Goal: Information Seeking & Learning: Learn about a topic

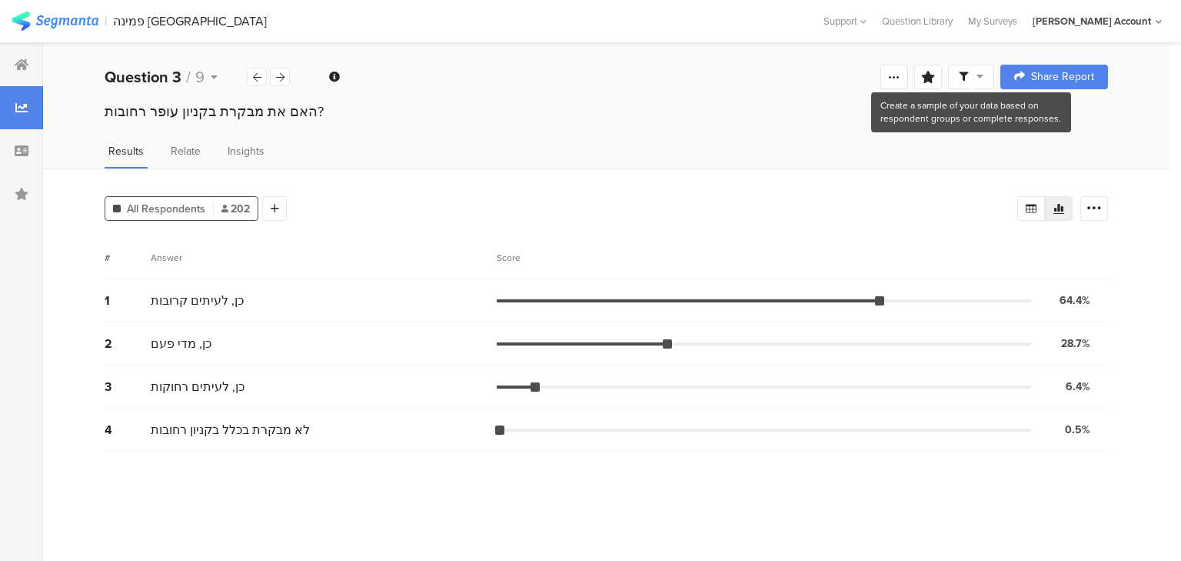
click at [975, 72] on span at bounding box center [971, 77] width 25 height 14
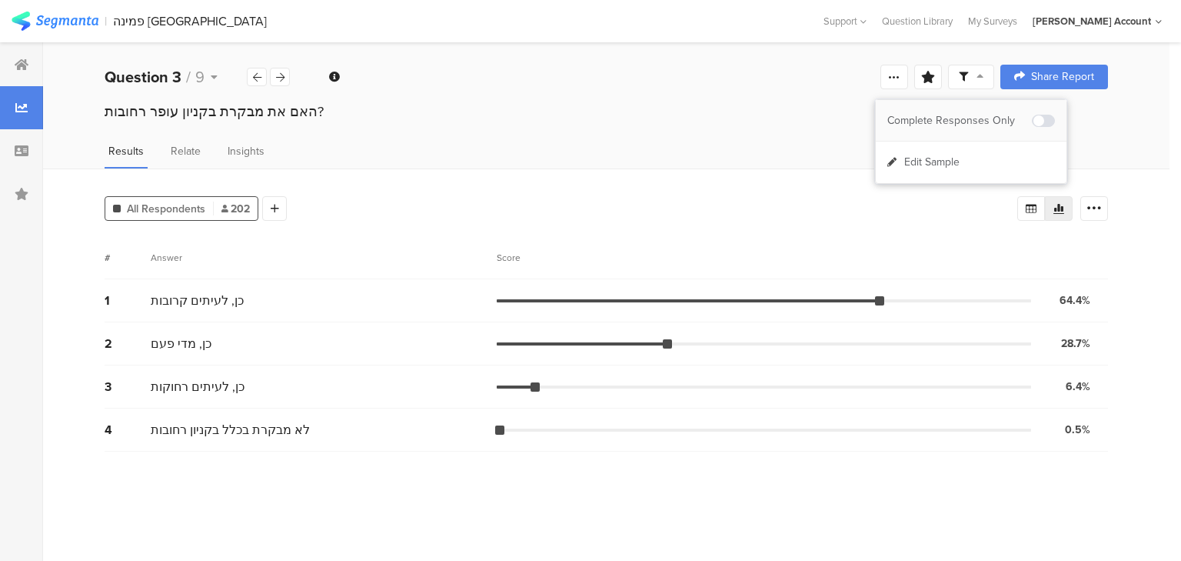
click at [1045, 124] on span at bounding box center [1043, 121] width 23 height 12
click at [28, 192] on div at bounding box center [21, 193] width 43 height 43
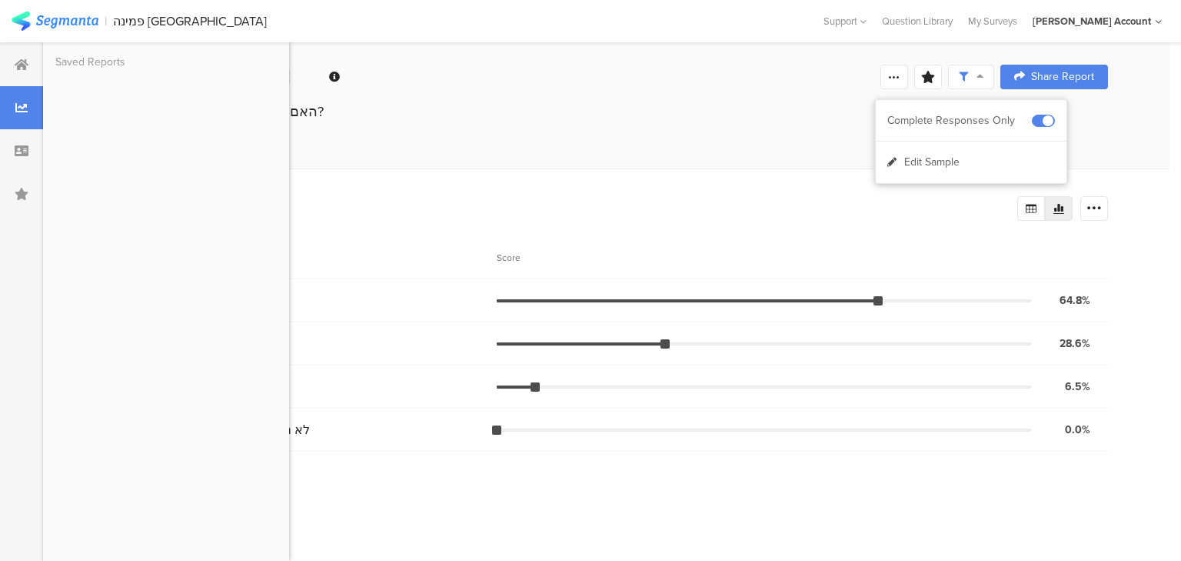
click at [426, 195] on div "All Respondents 199 Add Segment" at bounding box center [561, 205] width 913 height 31
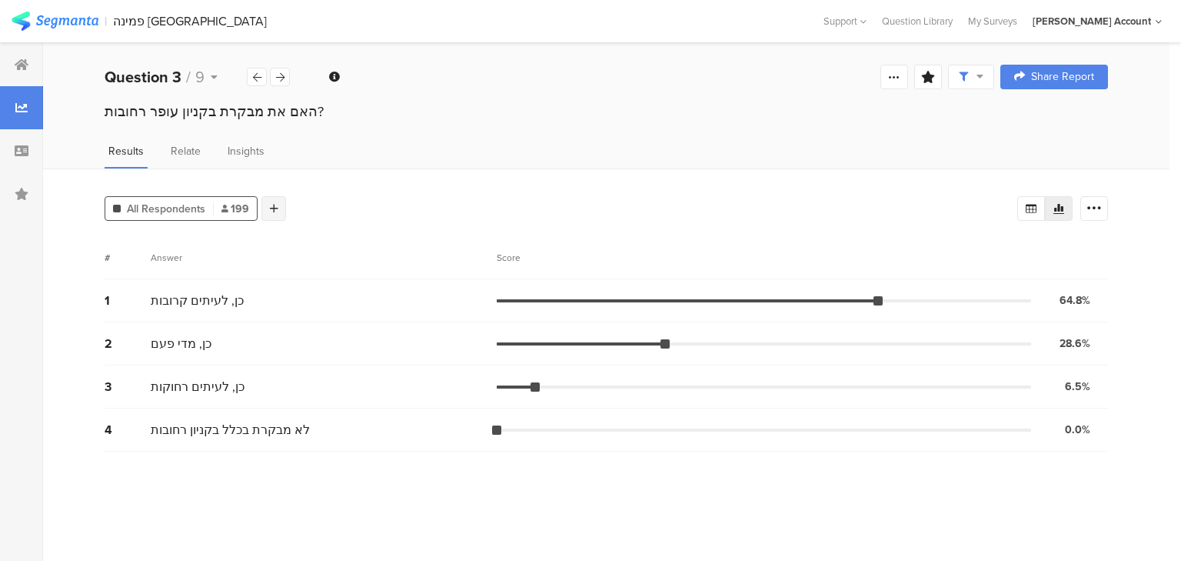
click at [274, 212] on div at bounding box center [274, 208] width 25 height 25
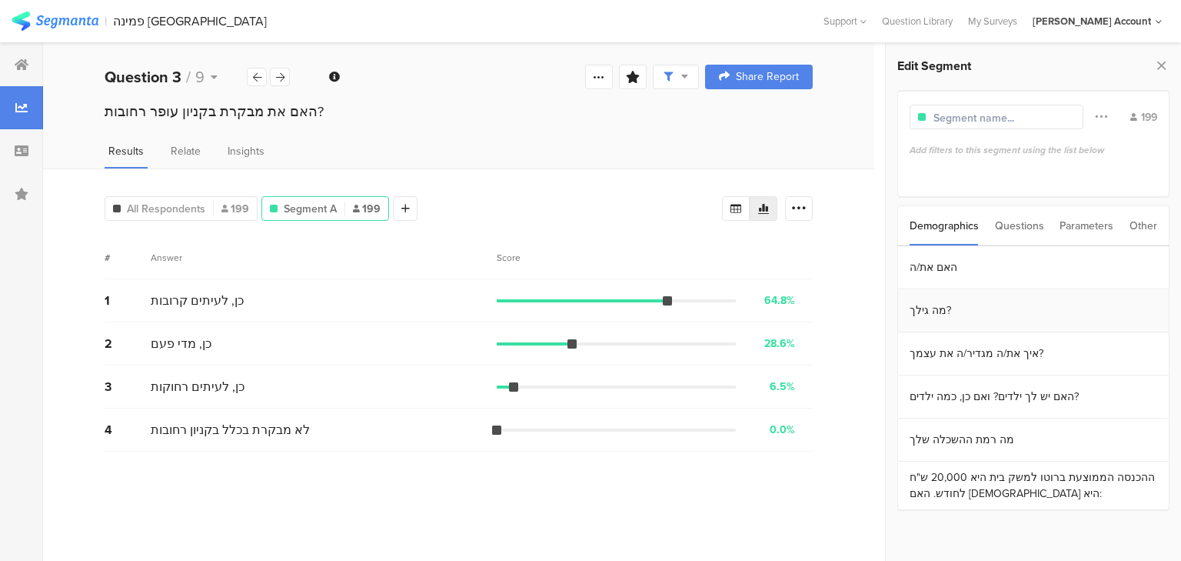
click at [998, 312] on section "מה גילך?" at bounding box center [1033, 310] width 271 height 43
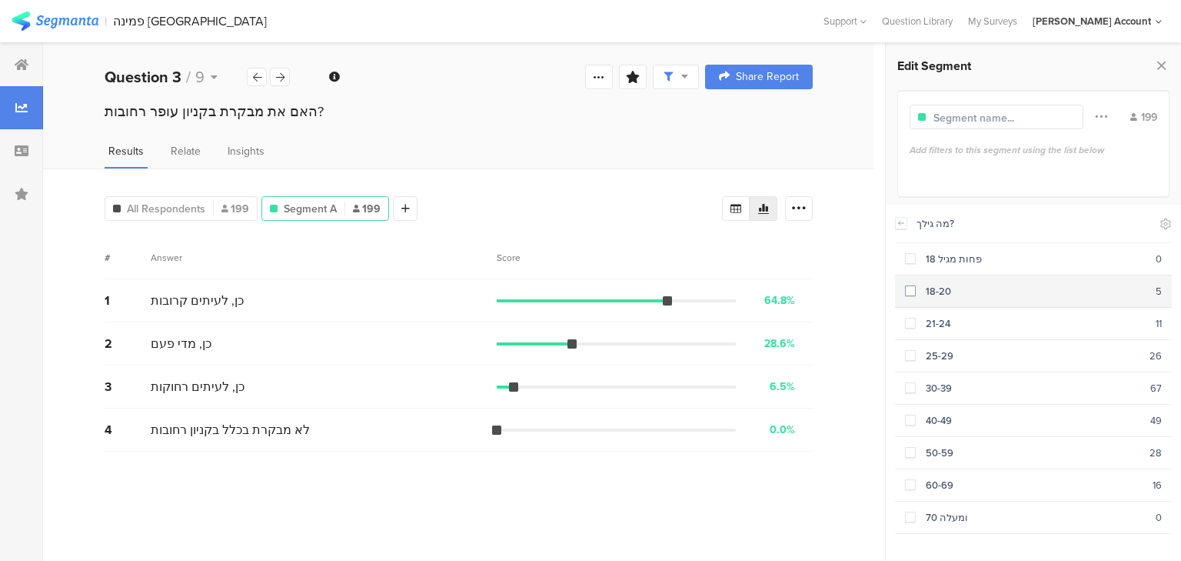
click at [971, 292] on div "18-20" at bounding box center [1036, 291] width 240 height 15
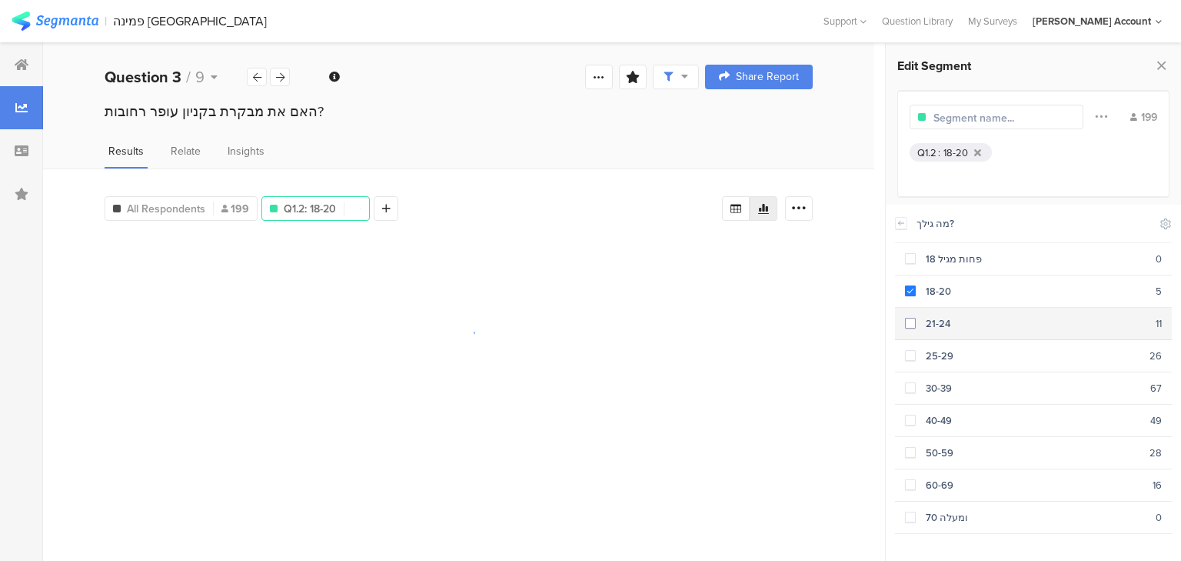
click at [969, 322] on div "21-24" at bounding box center [1036, 323] width 240 height 15
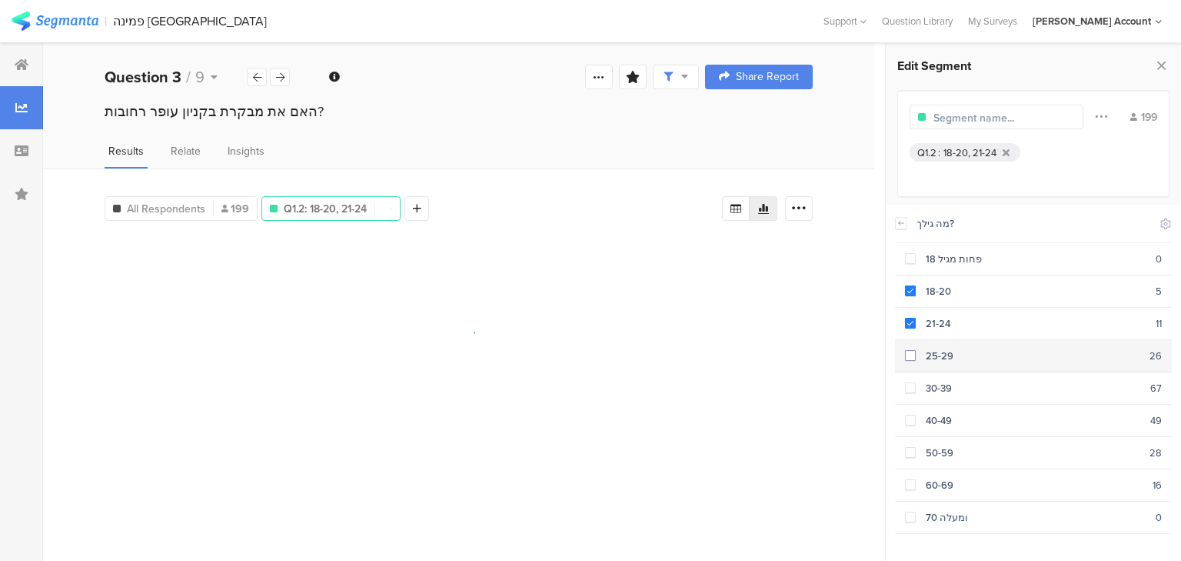
click at [981, 360] on section "25-29 26" at bounding box center [1033, 356] width 277 height 32
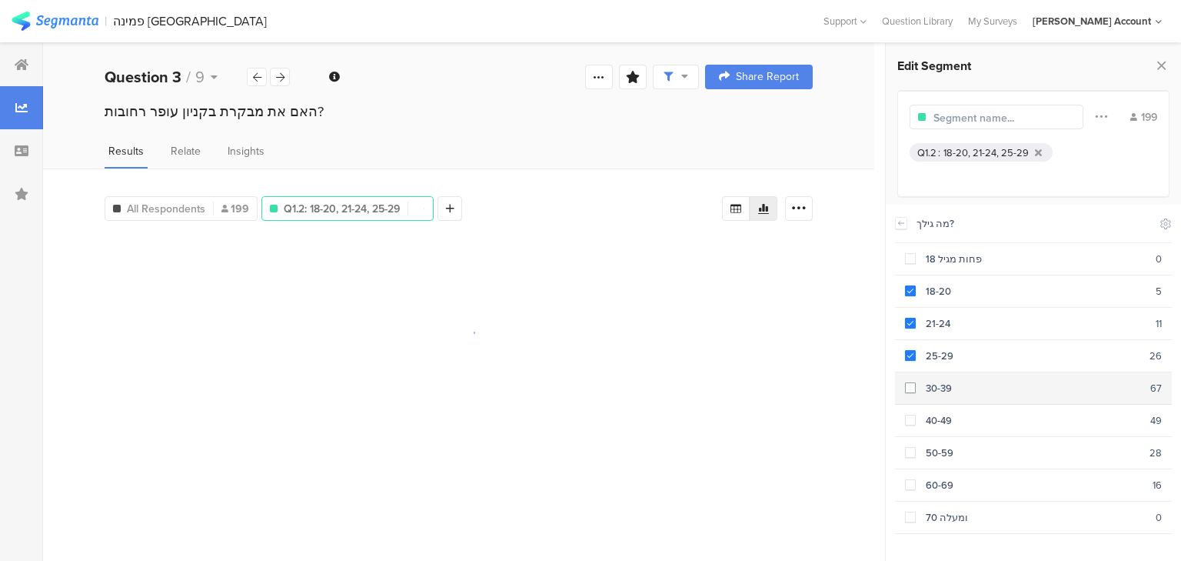
click at [981, 398] on section "30-39 67" at bounding box center [1033, 388] width 277 height 32
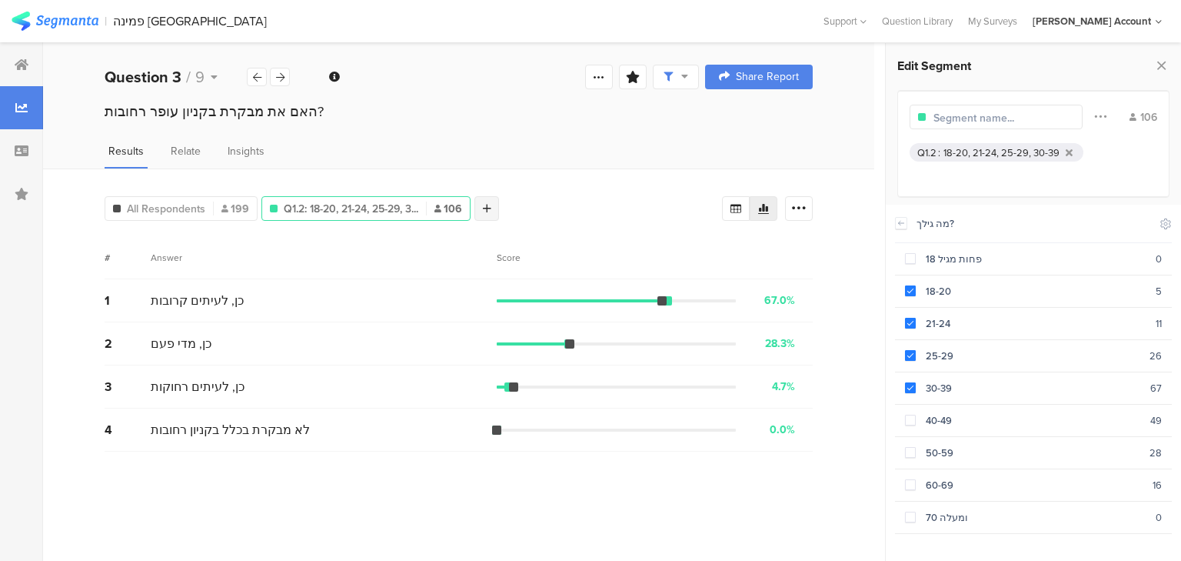
click at [497, 211] on div at bounding box center [487, 208] width 25 height 25
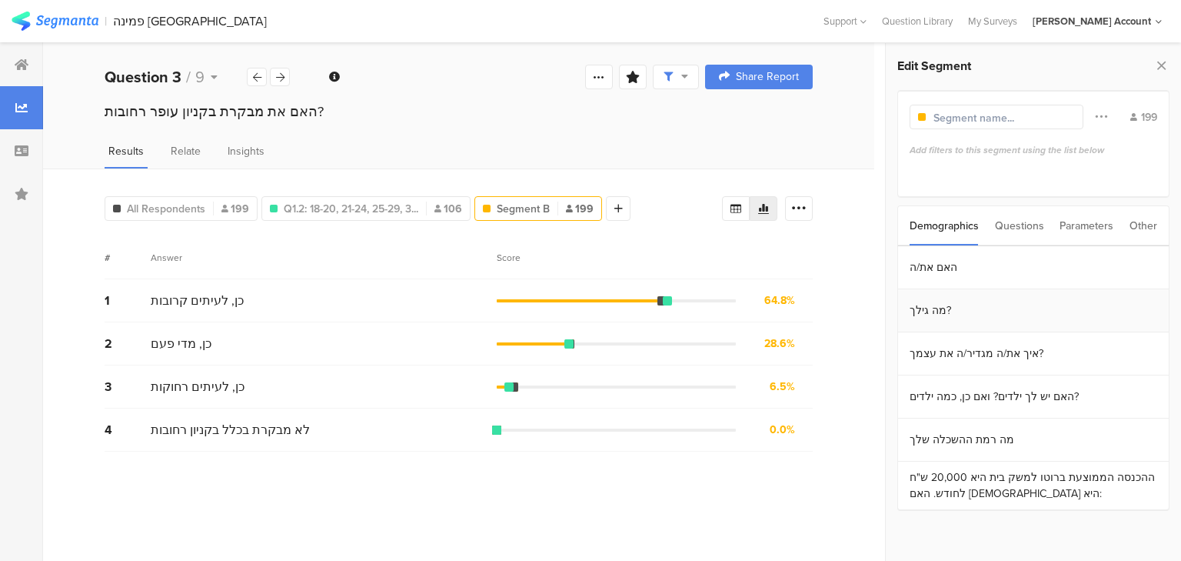
click at [951, 305] on section "מה גילך?" at bounding box center [1033, 310] width 271 height 43
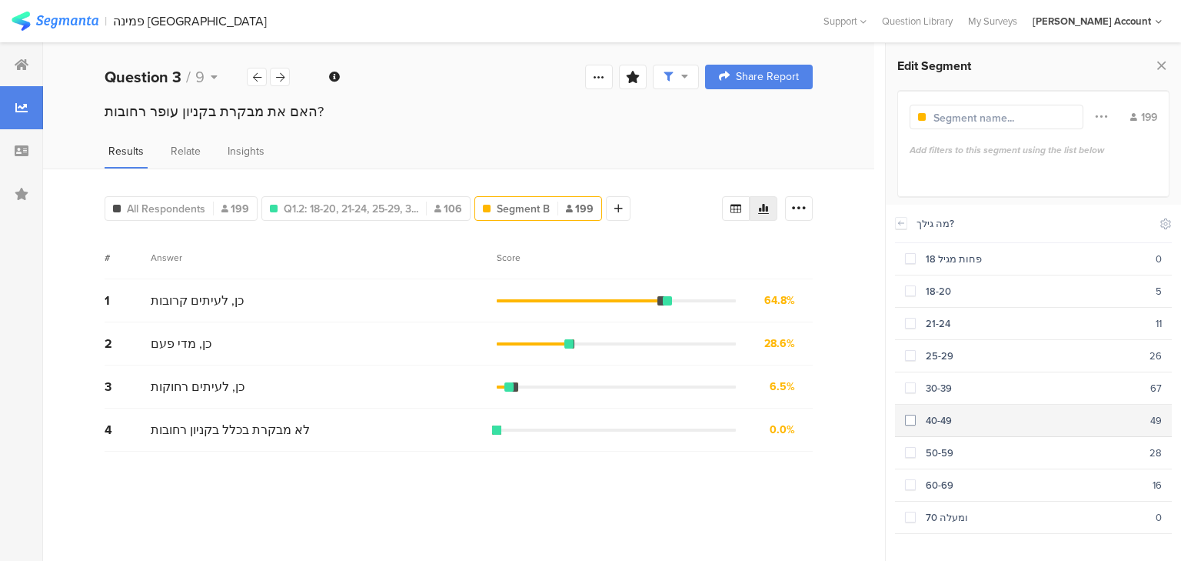
click at [937, 418] on div "40-49" at bounding box center [1033, 420] width 235 height 15
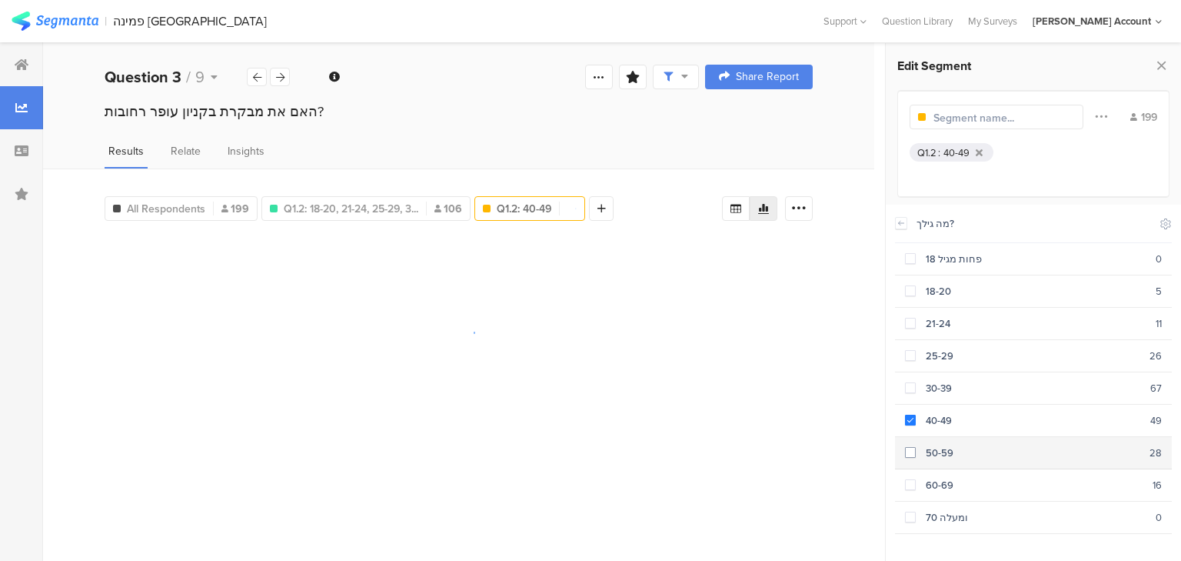
click at [945, 449] on div "50-59" at bounding box center [1033, 452] width 234 height 15
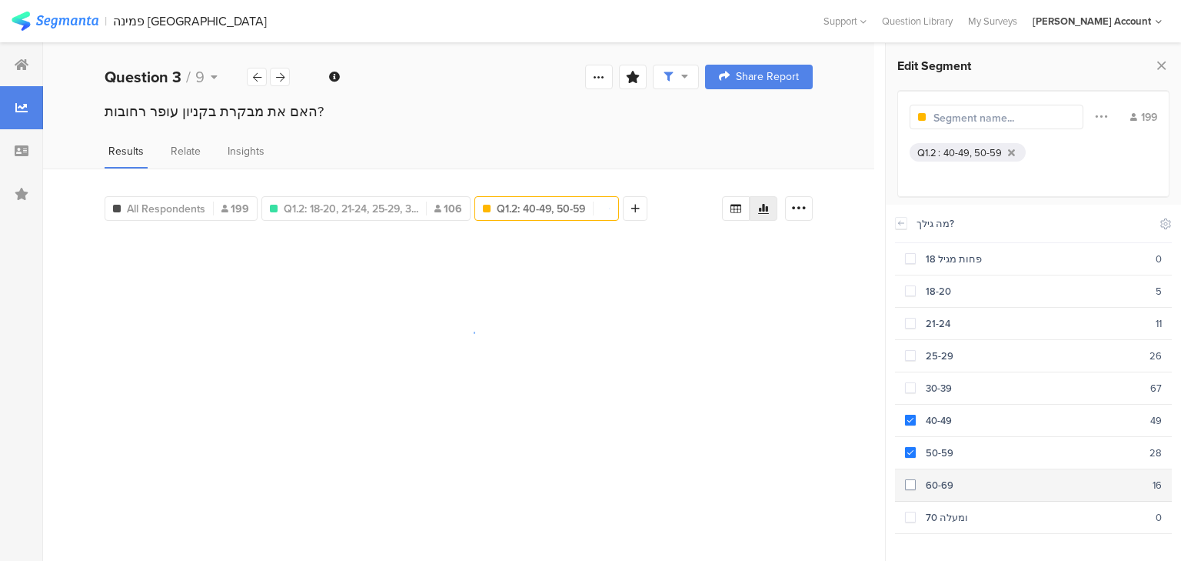
click at [953, 484] on div "60-69" at bounding box center [1034, 485] width 237 height 15
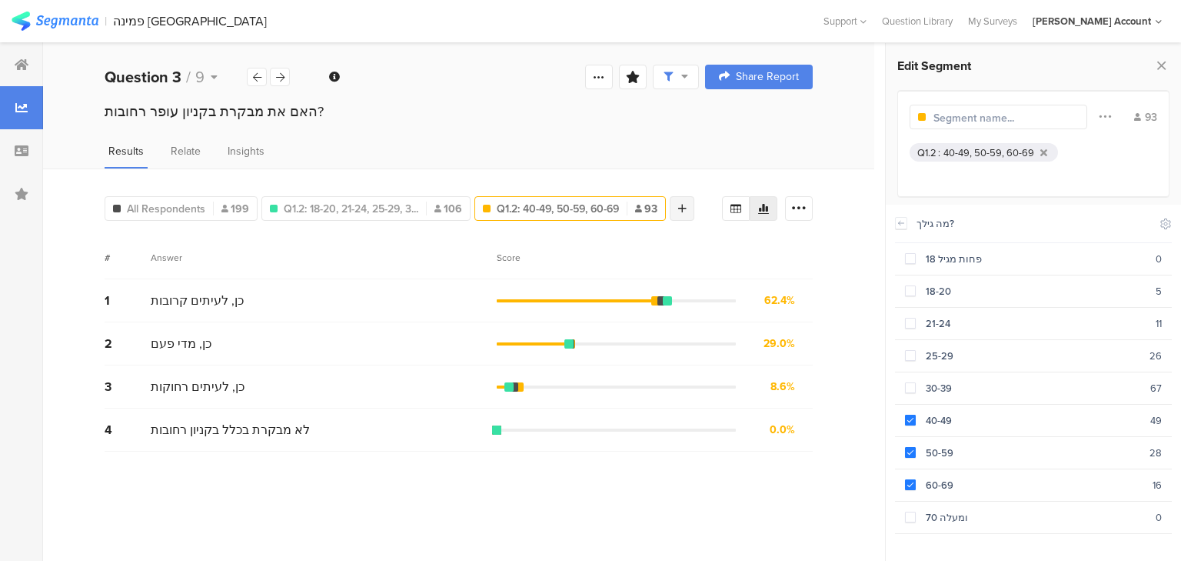
click at [686, 203] on icon at bounding box center [682, 208] width 8 height 11
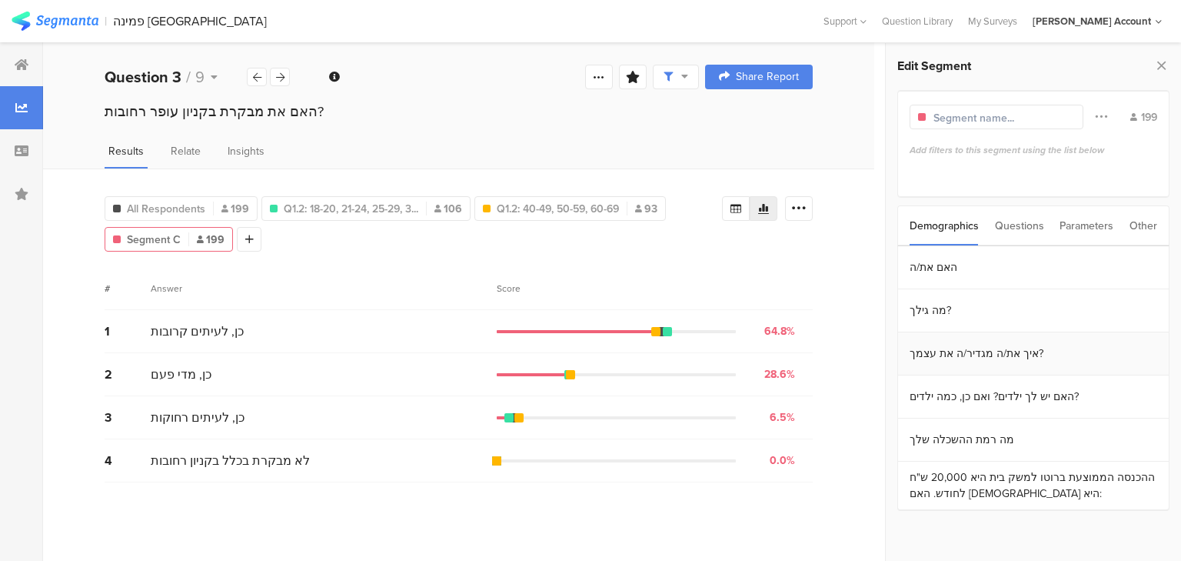
click at [975, 358] on section "איך את/ה מגדיר/ה את עצמך?" at bounding box center [1033, 353] width 271 height 43
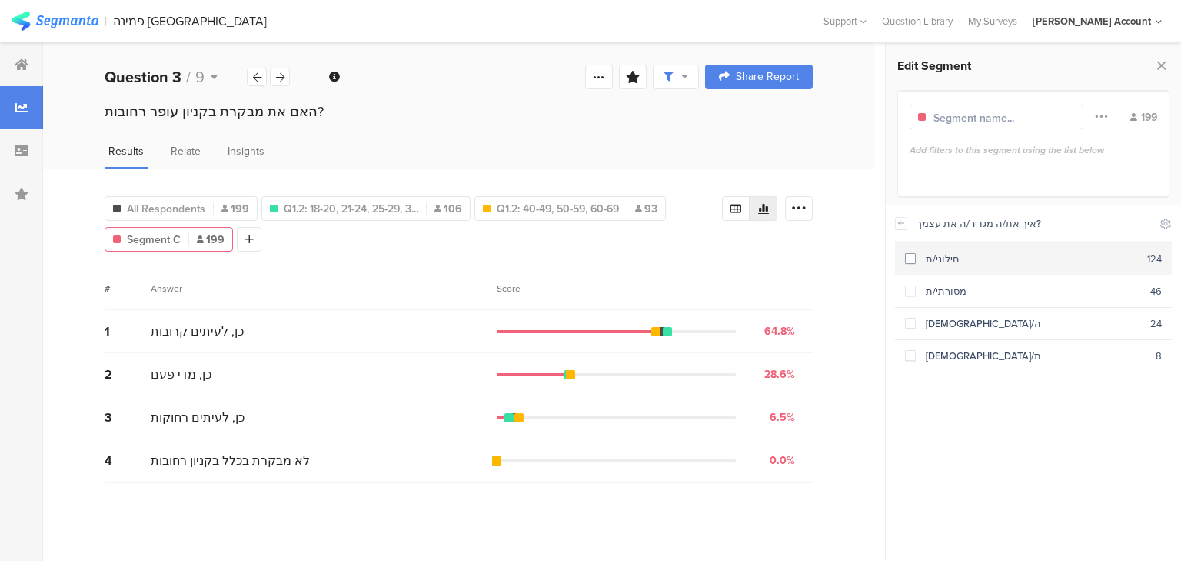
click at [933, 259] on div "חילוני/ת" at bounding box center [1032, 259] width 232 height 15
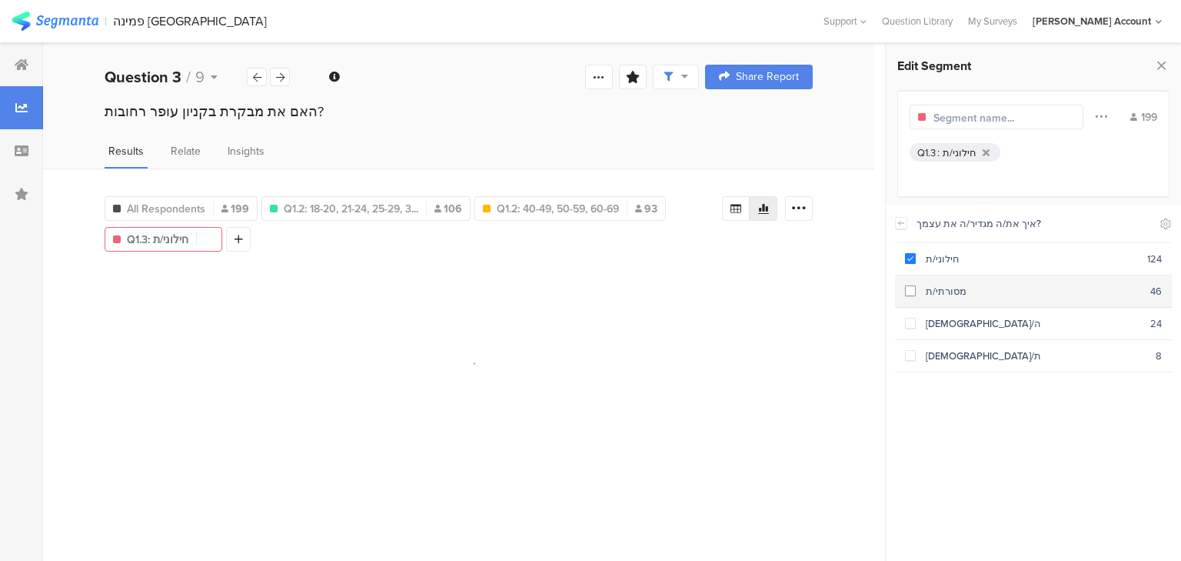
click at [934, 287] on div "מסורתי/ת" at bounding box center [1033, 291] width 235 height 15
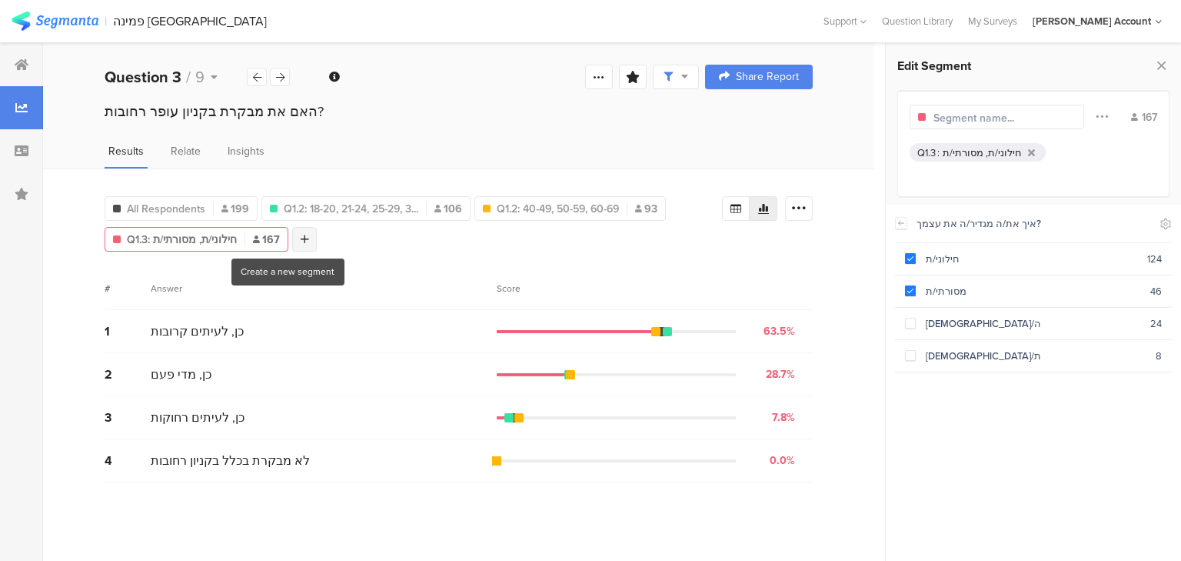
click at [288, 234] on div "All Respondents 199 Q1.2: 18-20, 21-24, 25-29, 3... 106 Q1.2: 40-49, 50-59, 60-…" at bounding box center [414, 221] width 618 height 62
click at [302, 234] on icon at bounding box center [305, 239] width 8 height 11
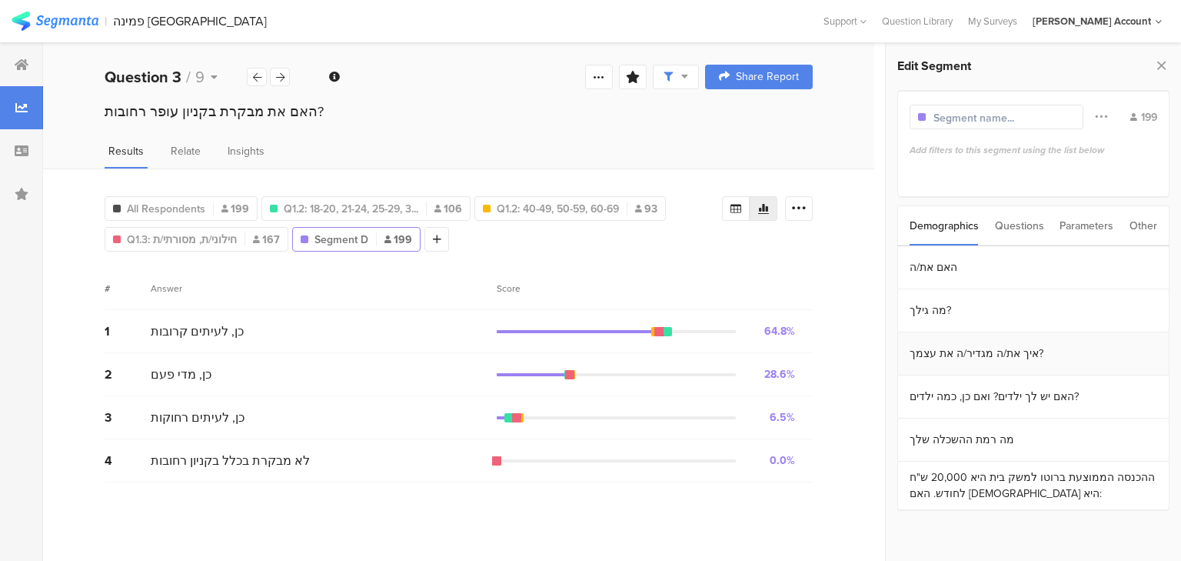
click at [950, 352] on section "איך את/ה מגדיר/ה את עצמך?" at bounding box center [1033, 353] width 271 height 43
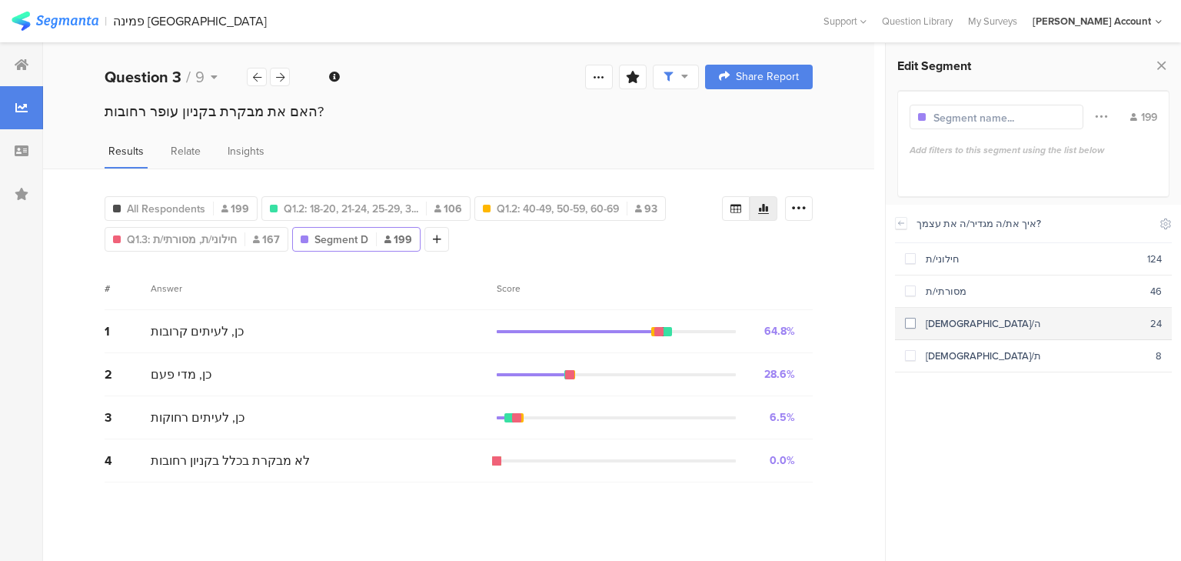
click at [943, 327] on div "דתי/ה" at bounding box center [1033, 323] width 235 height 15
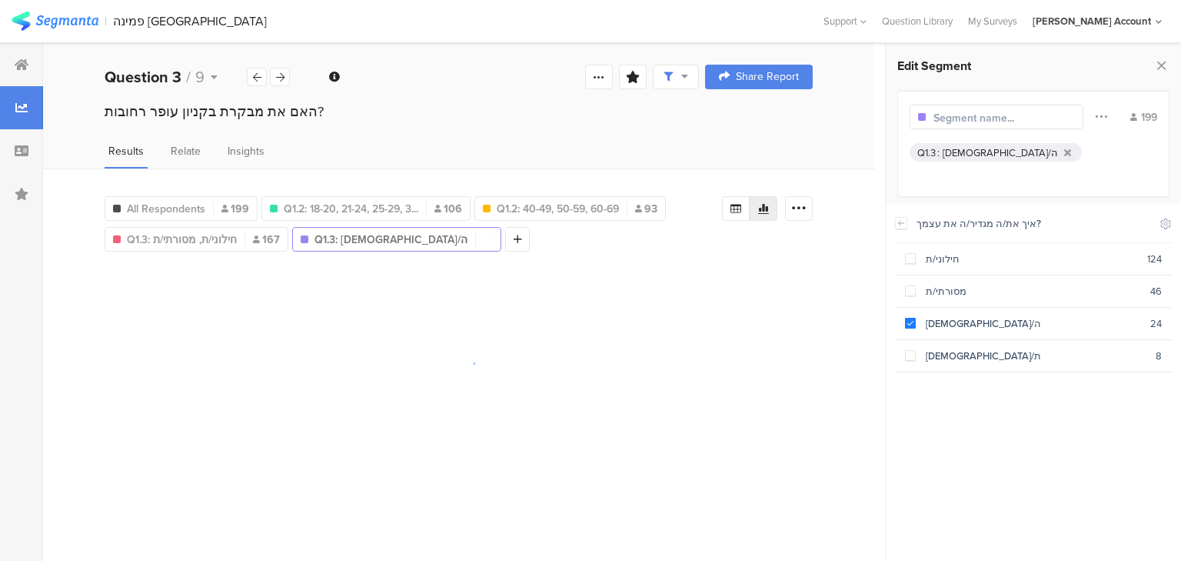
drag, startPoint x: 958, startPoint y: 373, endPoint x: 951, endPoint y: 361, distance: 14.5
click at [958, 372] on div "איך את/ה מגדיר/ה את עצמך? Include Respondents חילוני/ת 124 מסורתי/ת 46 דתי/ה 24…" at bounding box center [1033, 378] width 277 height 347
click at [947, 357] on div "חרדי/ת" at bounding box center [1036, 355] width 240 height 15
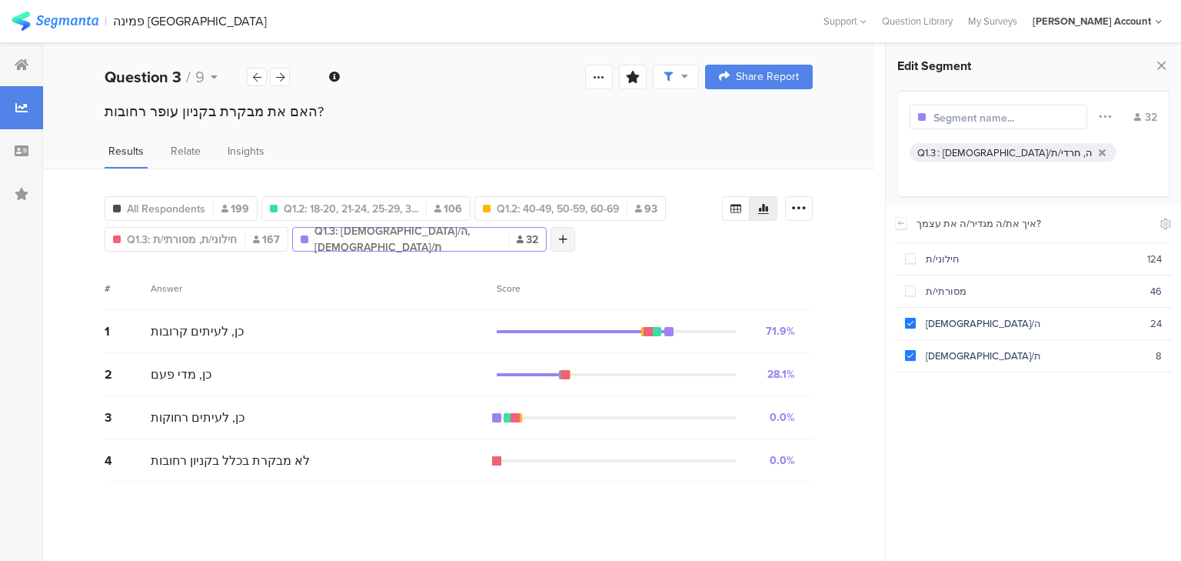
click at [559, 235] on icon at bounding box center [563, 239] width 8 height 11
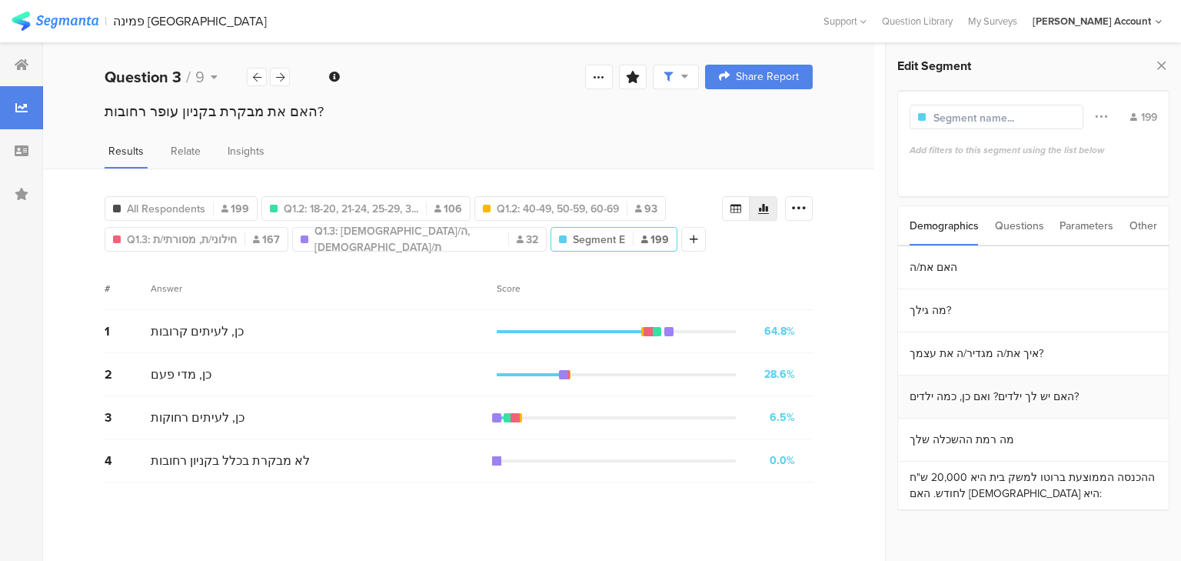
click at [981, 400] on section "האם יש לך ילדים? ואם כן, כמה ילדים?" at bounding box center [1033, 396] width 271 height 43
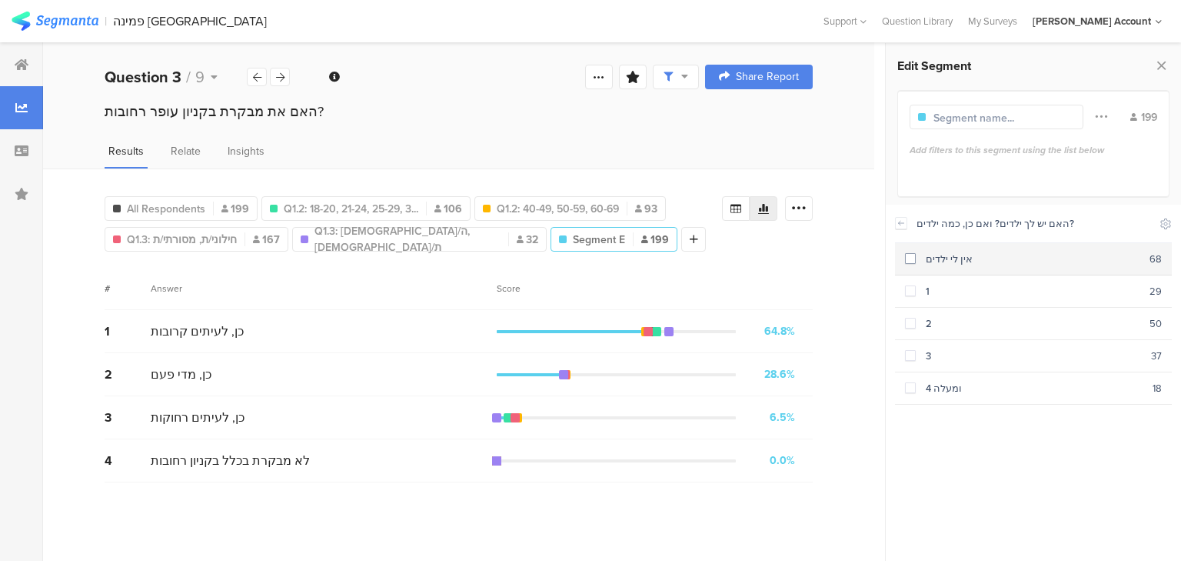
click at [929, 254] on div "אין לי ילדים" at bounding box center [1033, 259] width 234 height 15
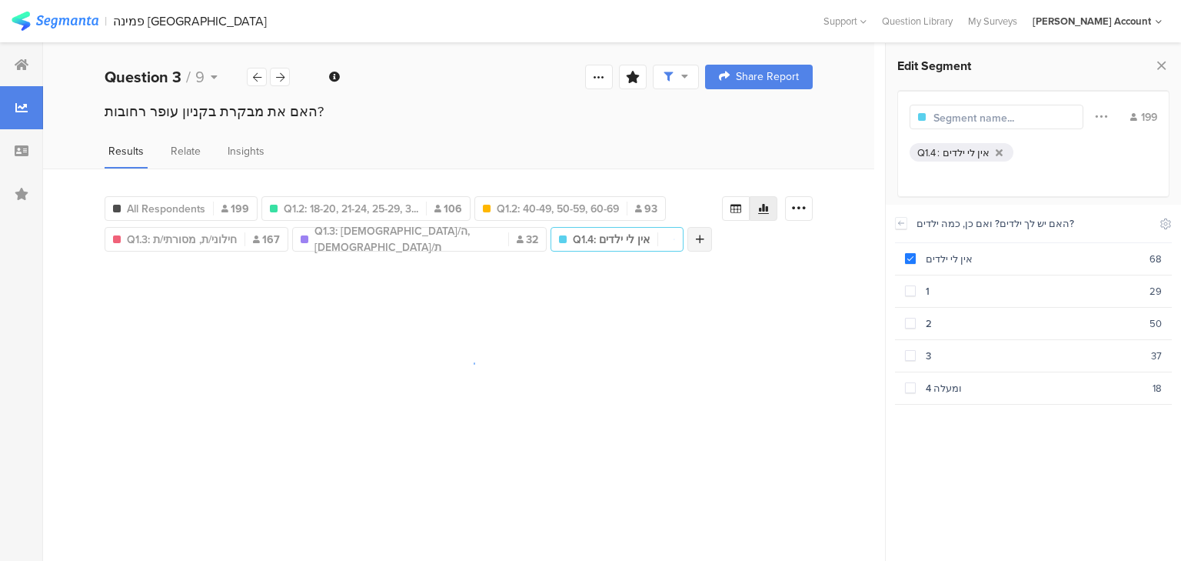
click at [688, 238] on div at bounding box center [700, 239] width 25 height 25
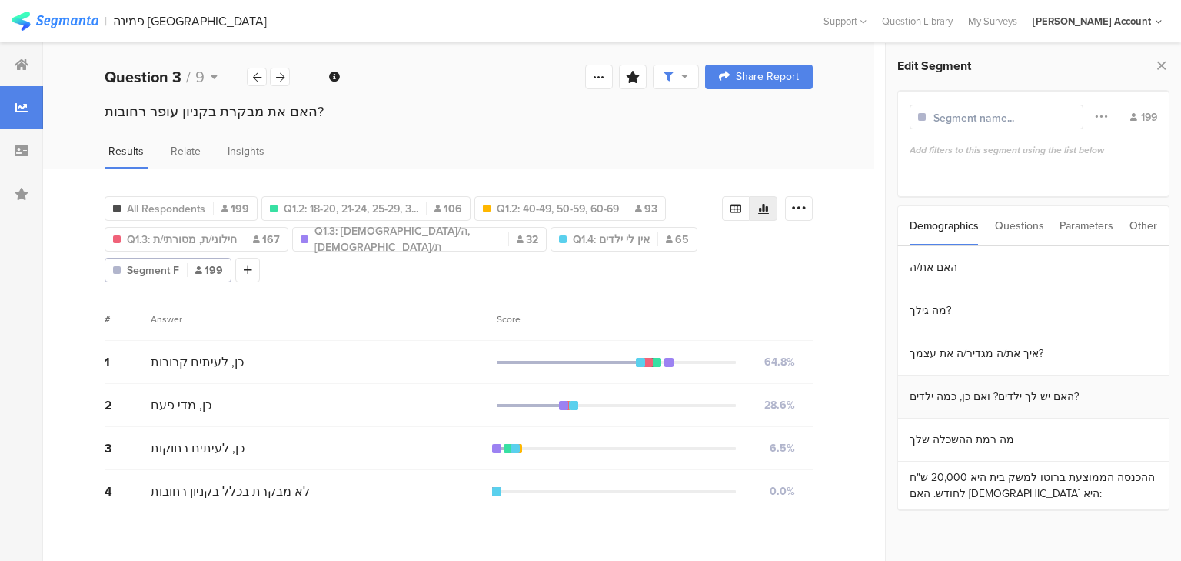
click at [961, 403] on section "האם יש לך ילדים? ואם כן, כמה ילדים?" at bounding box center [1033, 396] width 271 height 43
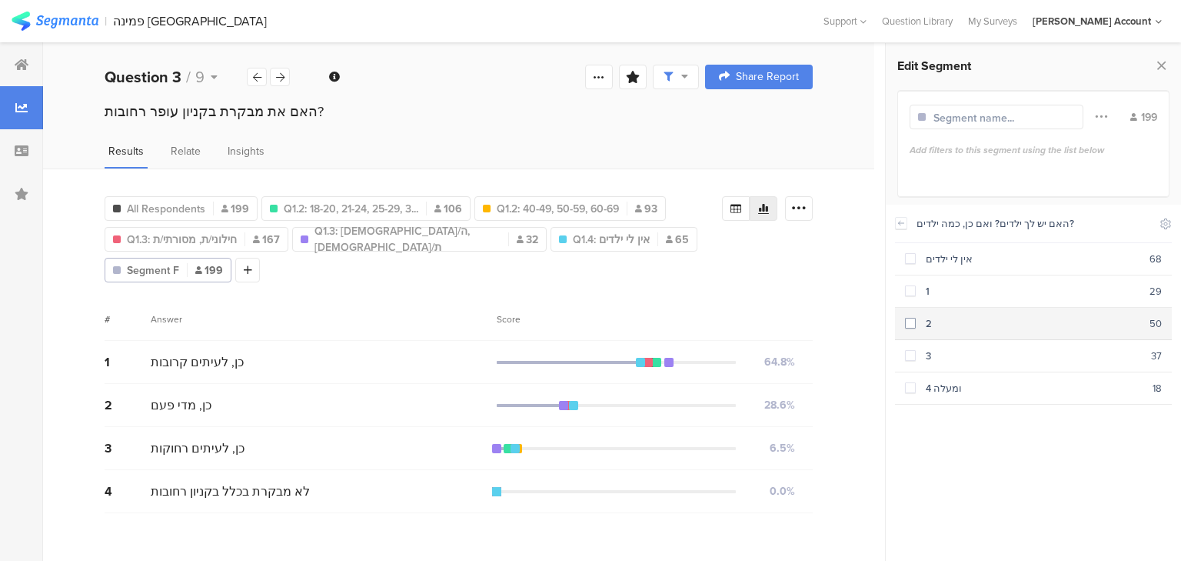
drag, startPoint x: 913, startPoint y: 292, endPoint x: 911, endPoint y: 308, distance: 15.6
click at [912, 292] on span at bounding box center [910, 290] width 11 height 11
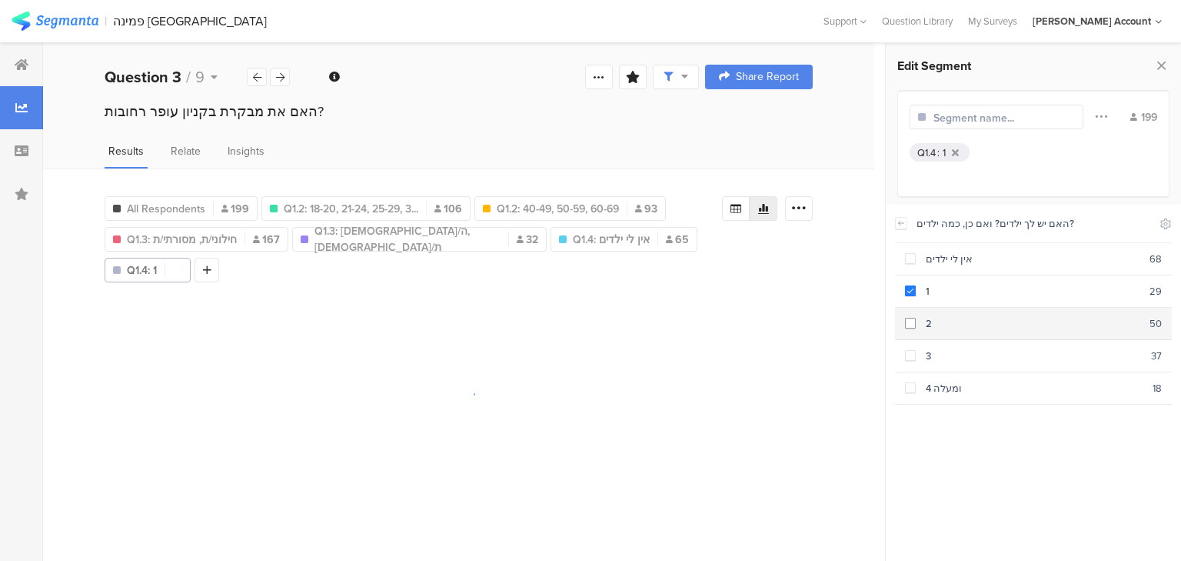
click at [911, 321] on span at bounding box center [910, 323] width 11 height 11
drag, startPoint x: 917, startPoint y: 358, endPoint x: 918, endPoint y: 379, distance: 21.6
click at [916, 358] on div "3" at bounding box center [1033, 355] width 235 height 15
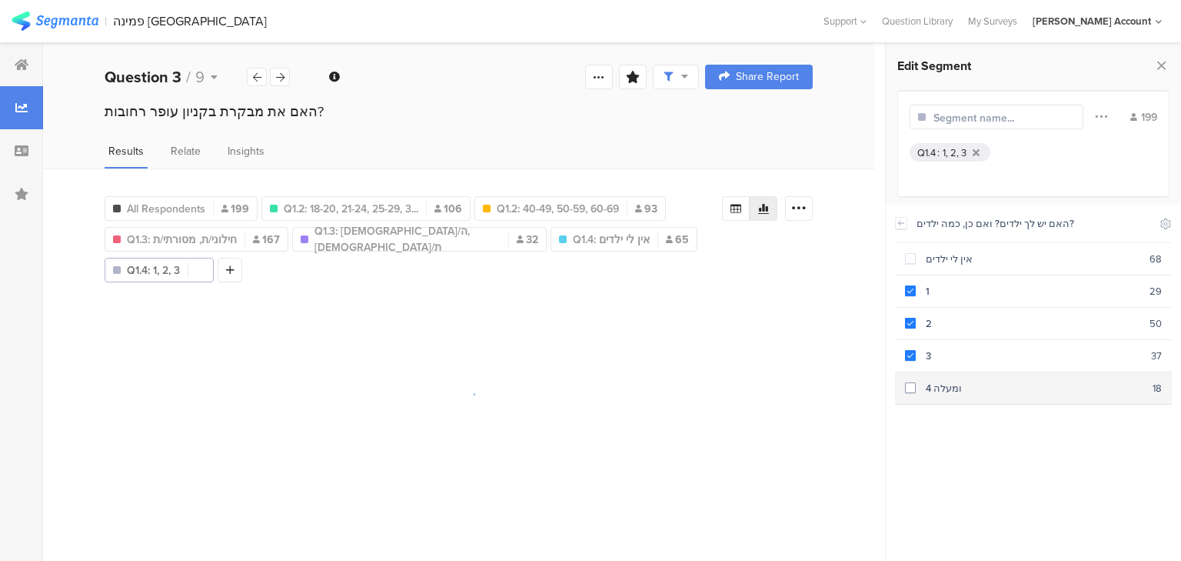
click at [917, 386] on div "4 ומעלה" at bounding box center [1034, 388] width 237 height 15
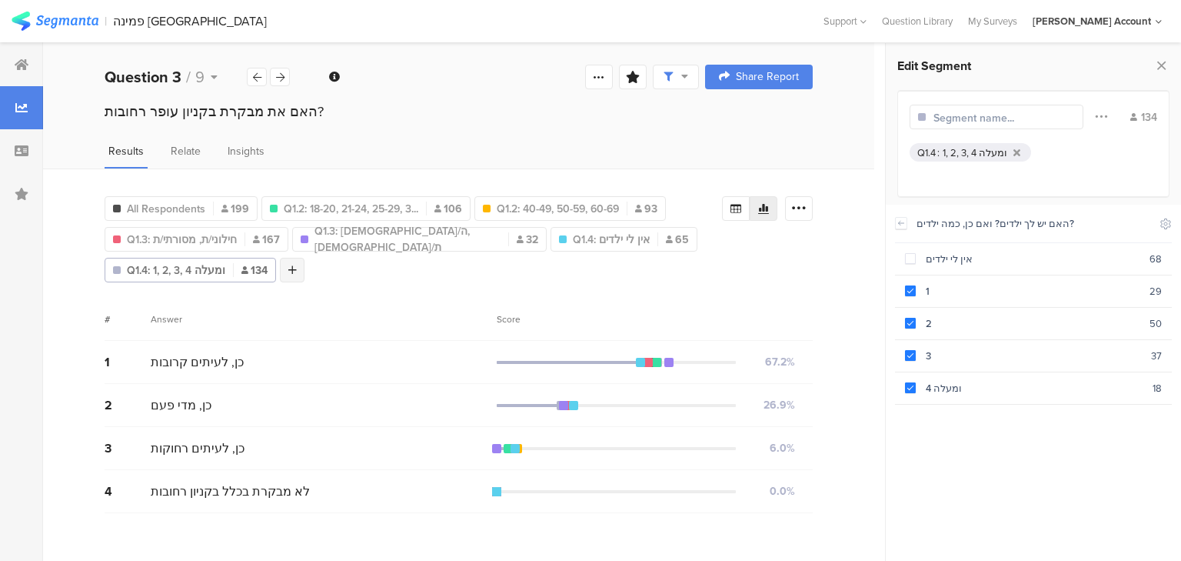
click at [292, 265] on icon at bounding box center [292, 270] width 8 height 11
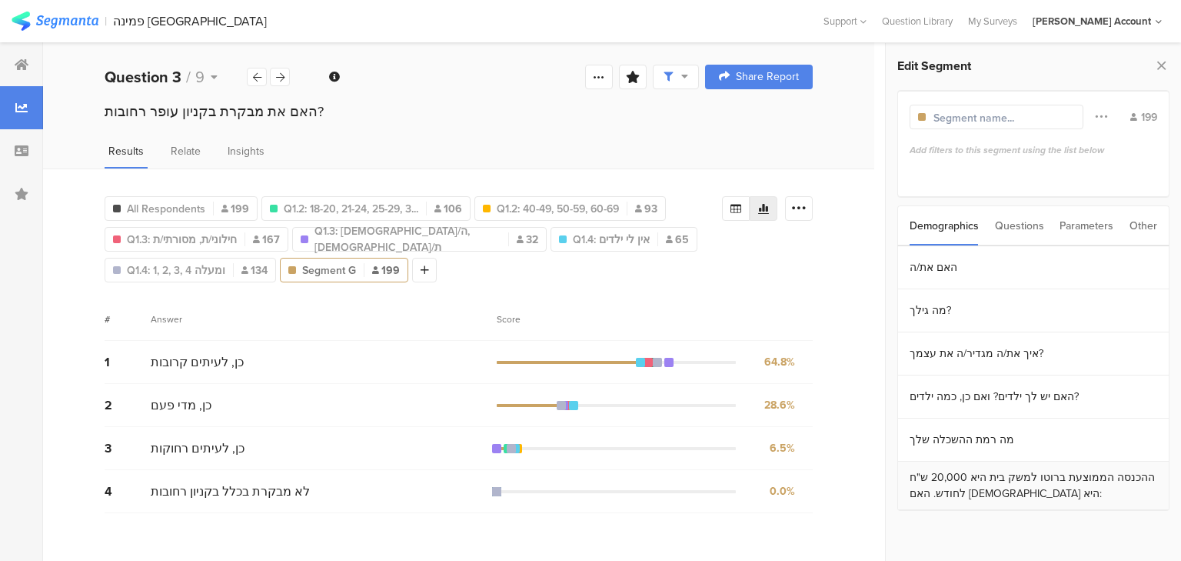
click at [988, 478] on section "ההכנסה הממוצעת ברוטו למשק בית היא 20,000 ש"ח לחודש. האם הכנסתכם היא:" at bounding box center [1033, 486] width 271 height 48
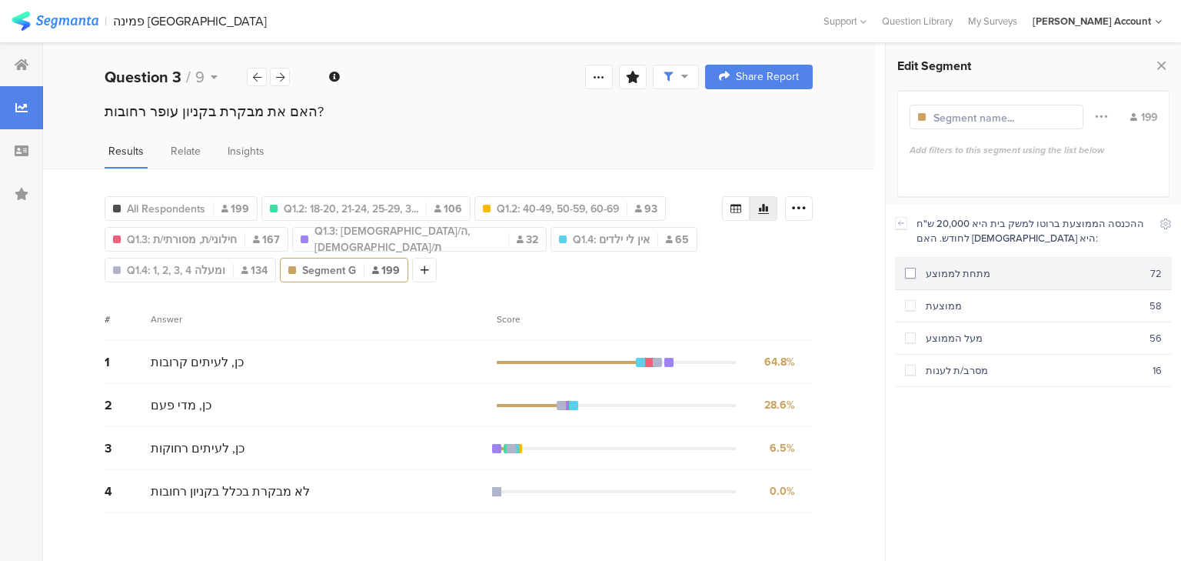
click at [927, 274] on div "מתחת לממוצע" at bounding box center [1033, 273] width 235 height 15
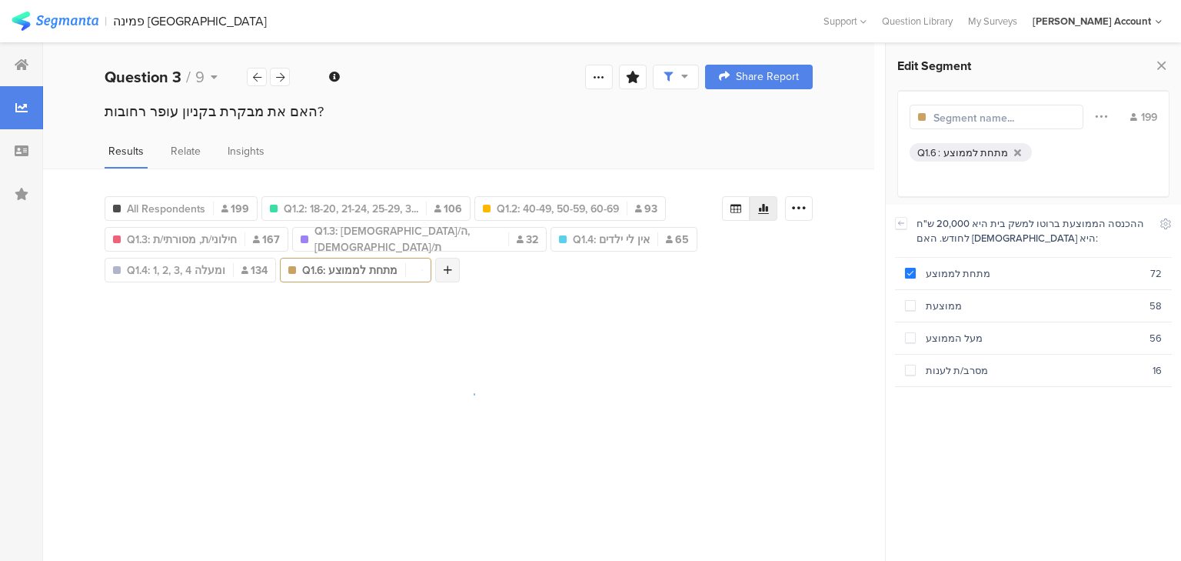
click at [444, 265] on icon at bounding box center [448, 270] width 8 height 11
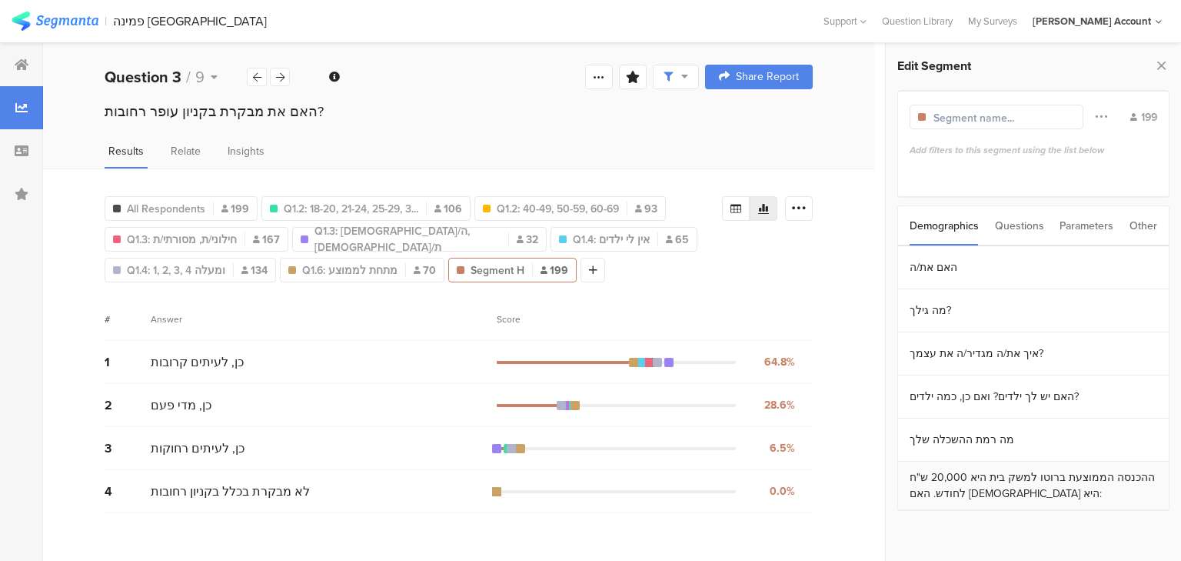
click at [950, 500] on section "ההכנסה הממוצעת ברוטו למשק בית היא 20,000 ש"ח לחודש. האם הכנסתכם היא:" at bounding box center [1033, 486] width 271 height 48
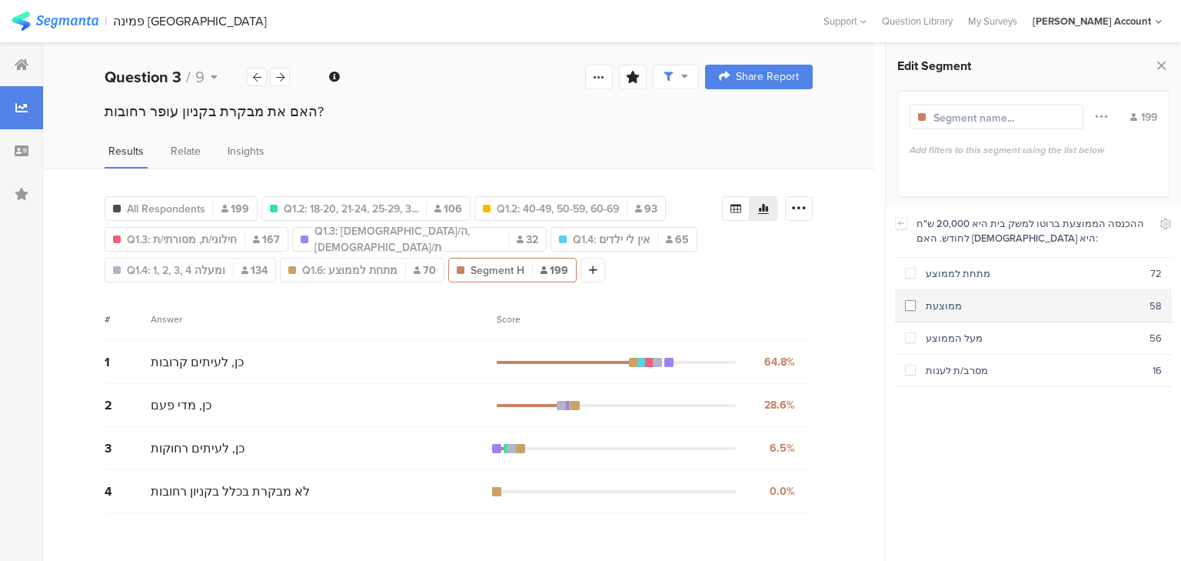
click at [916, 307] on div "ממוצעת" at bounding box center [1033, 305] width 234 height 15
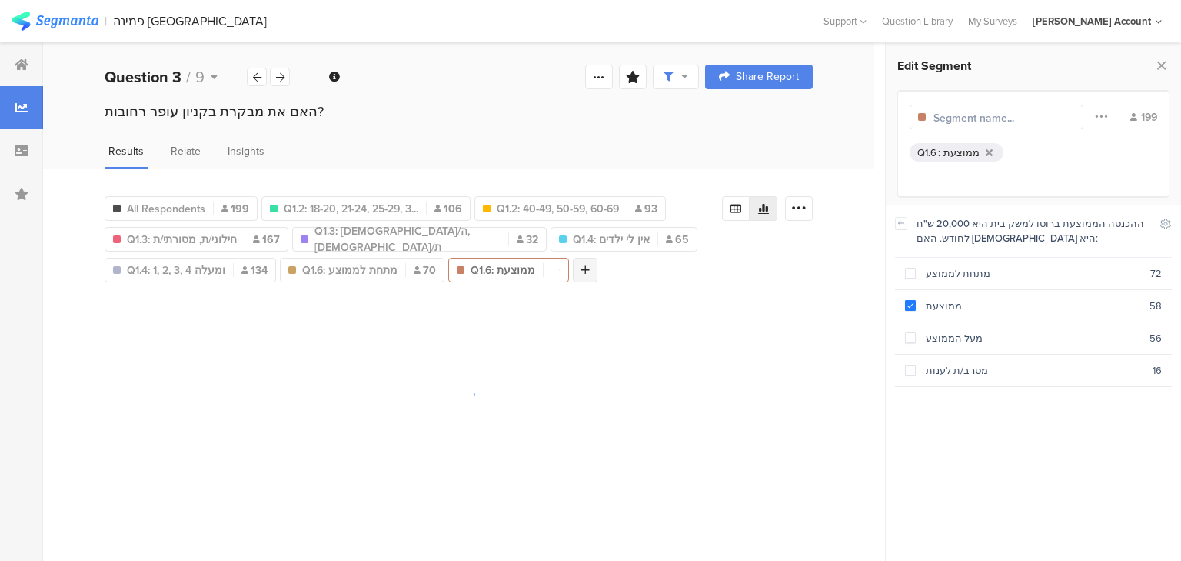
click at [579, 265] on div at bounding box center [585, 270] width 25 height 25
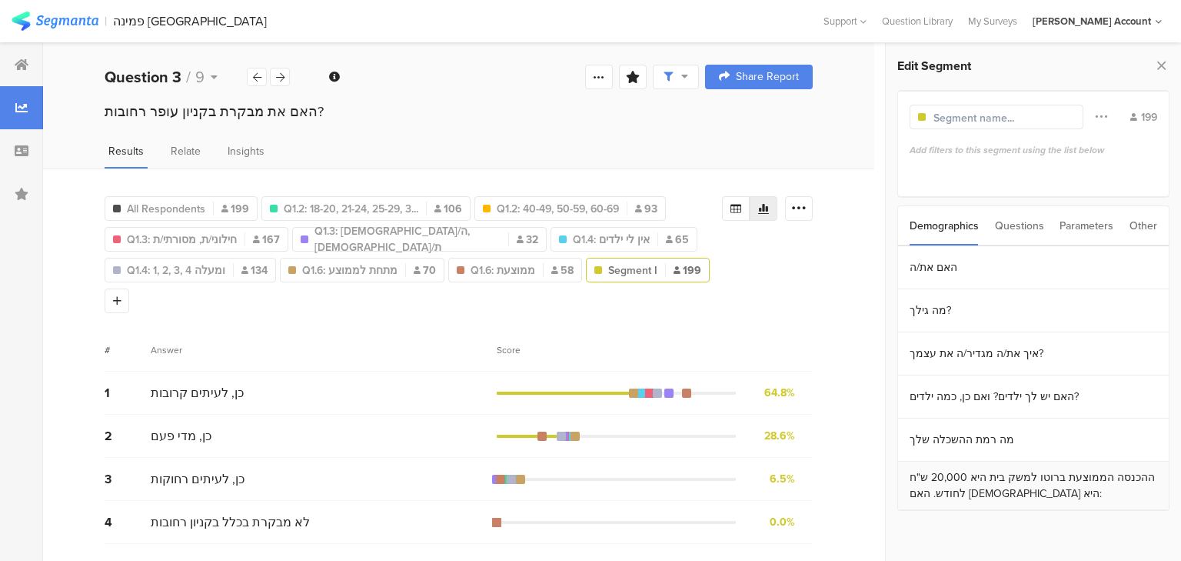
click at [957, 485] on section "ההכנסה הממוצעת ברוטו למשק בית היא 20,000 ש"ח לחודש. האם הכנסתכם היא:" at bounding box center [1033, 486] width 271 height 48
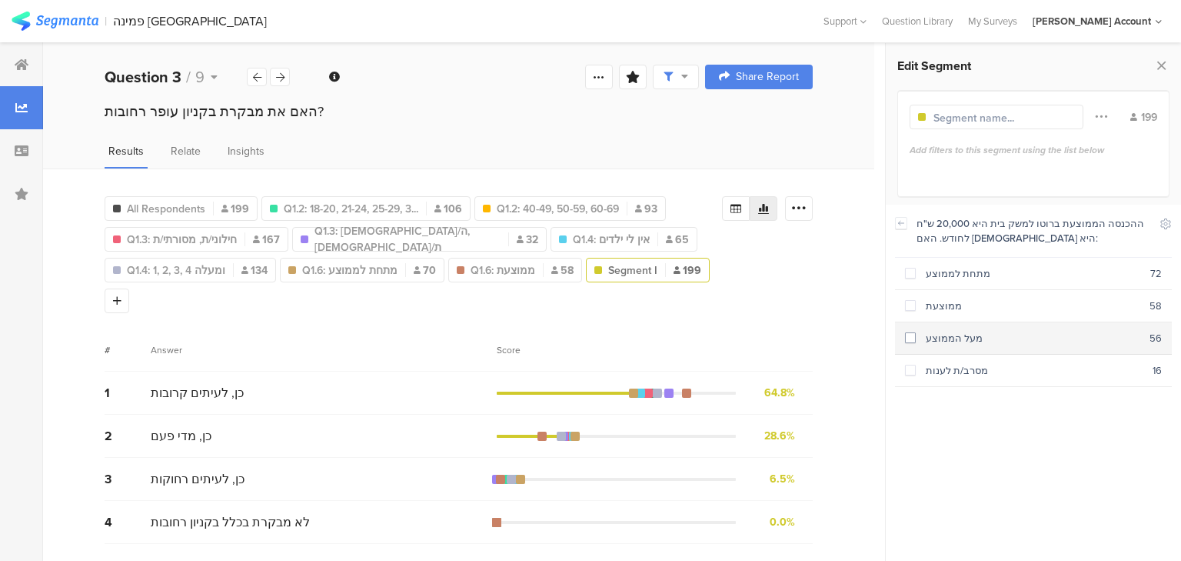
click at [929, 345] on section "מעל הממוצע 56" at bounding box center [1033, 338] width 277 height 32
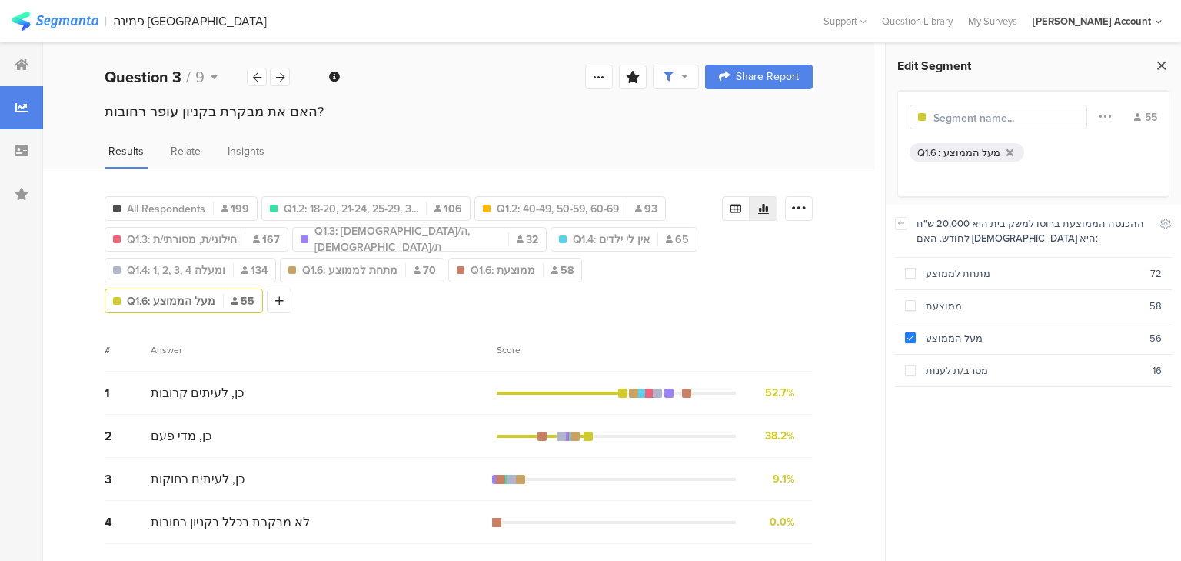
click at [1160, 68] on icon at bounding box center [1162, 66] width 16 height 22
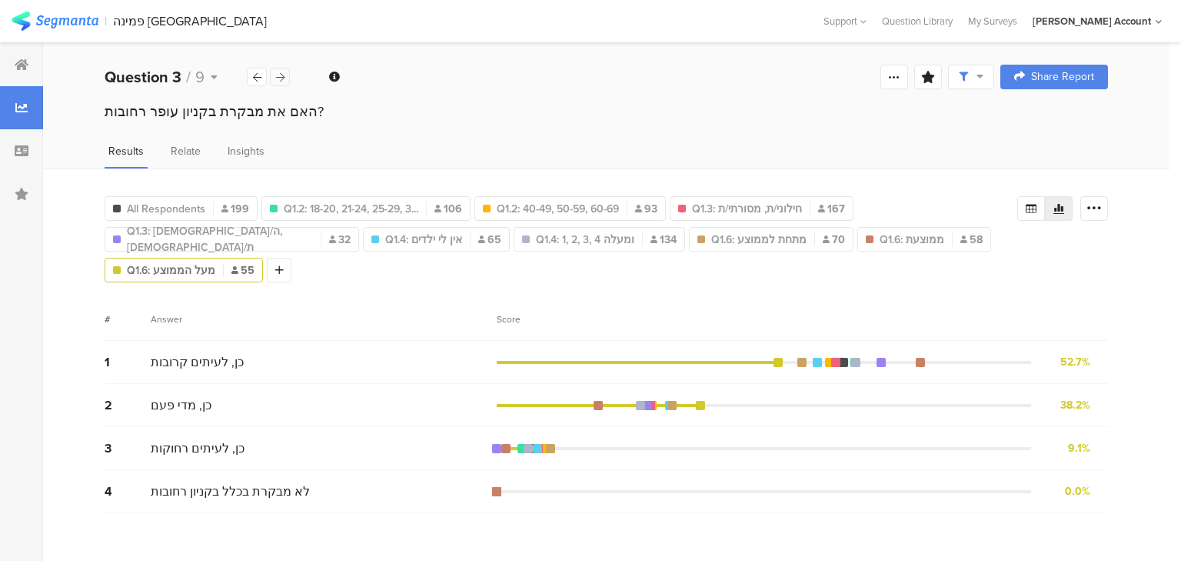
click at [278, 77] on icon at bounding box center [280, 77] width 8 height 10
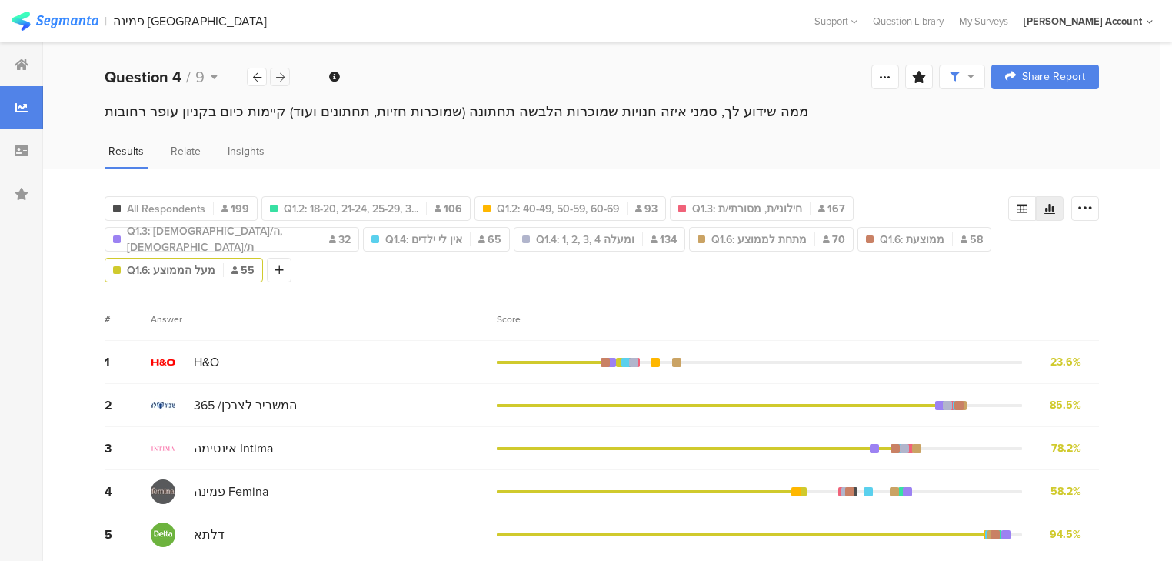
click at [278, 77] on icon at bounding box center [280, 77] width 8 height 10
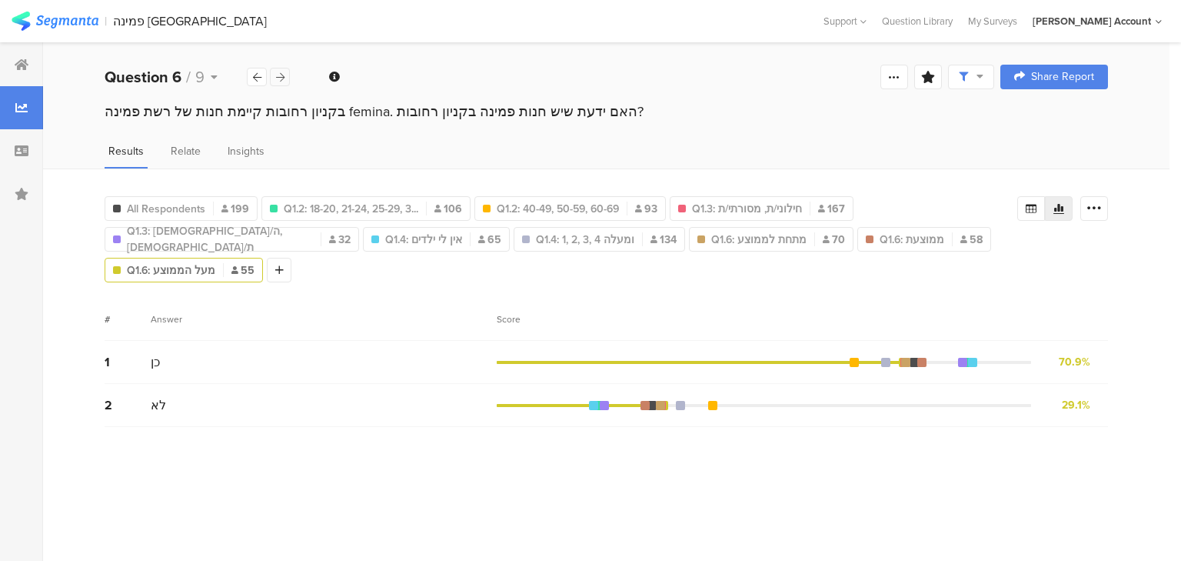
click at [278, 77] on icon at bounding box center [280, 77] width 8 height 10
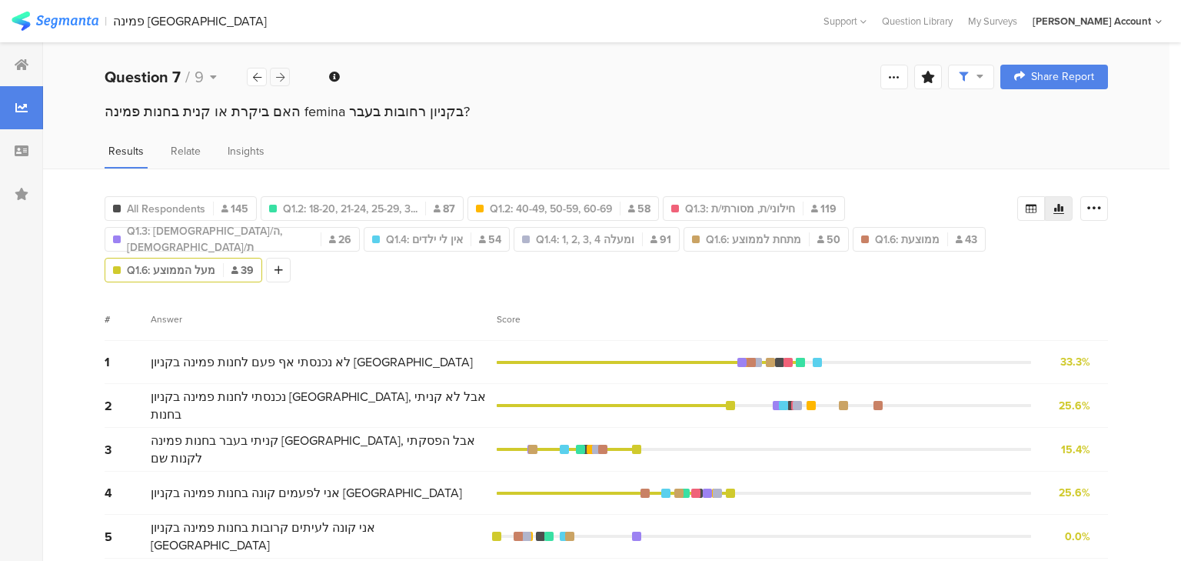
click at [278, 77] on icon at bounding box center [280, 77] width 8 height 10
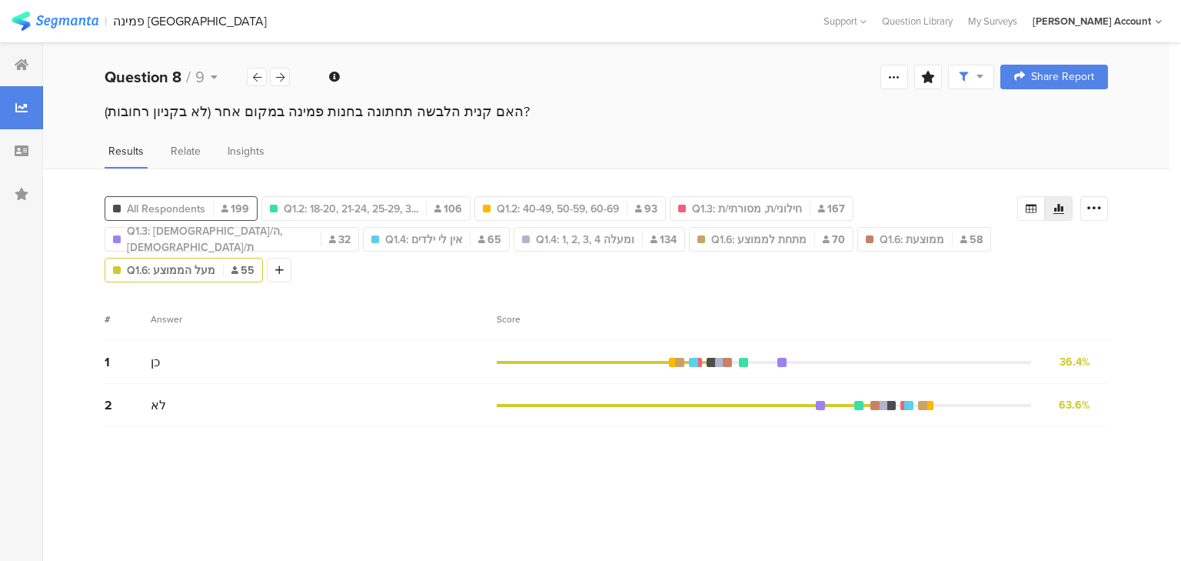
click at [175, 203] on span "All Respondents" at bounding box center [166, 209] width 78 height 16
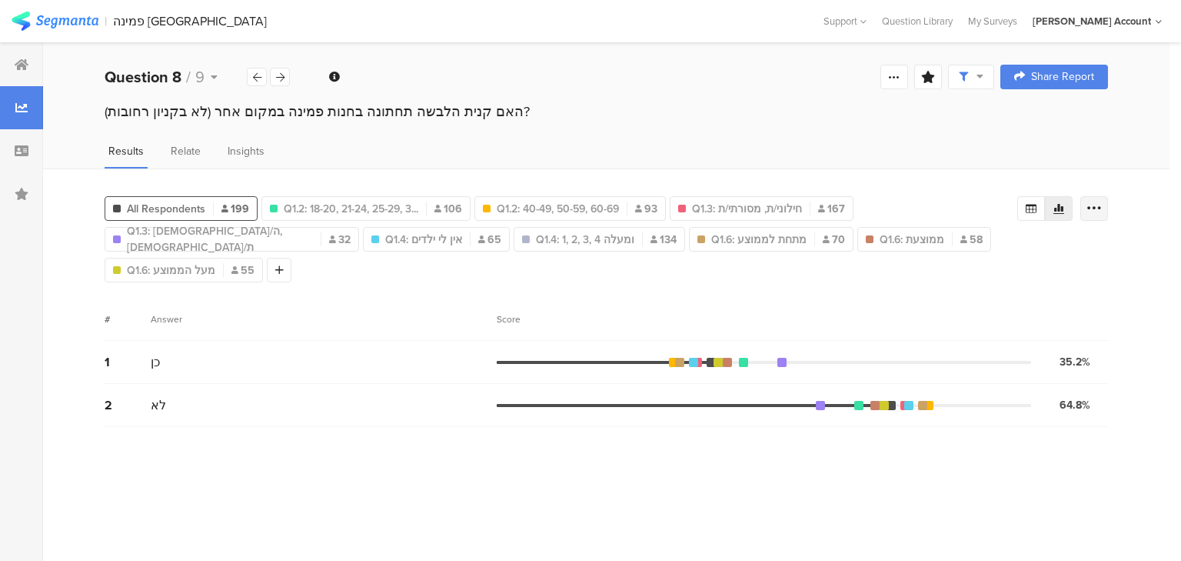
click at [1093, 204] on icon at bounding box center [1094, 208] width 15 height 15
click at [1027, 204] on icon at bounding box center [1031, 208] width 12 height 12
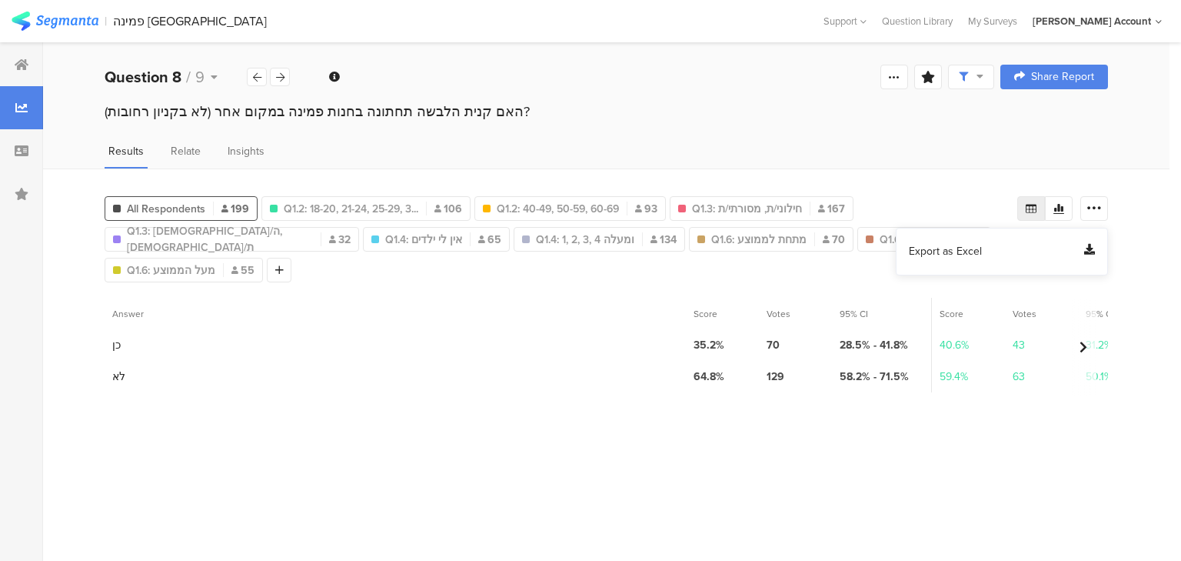
click at [929, 249] on span "Export as Excel" at bounding box center [945, 251] width 73 height 15
drag, startPoint x: 931, startPoint y: 80, endPoint x: 925, endPoint y: 98, distance: 18.5
click at [931, 80] on icon at bounding box center [928, 77] width 14 height 12
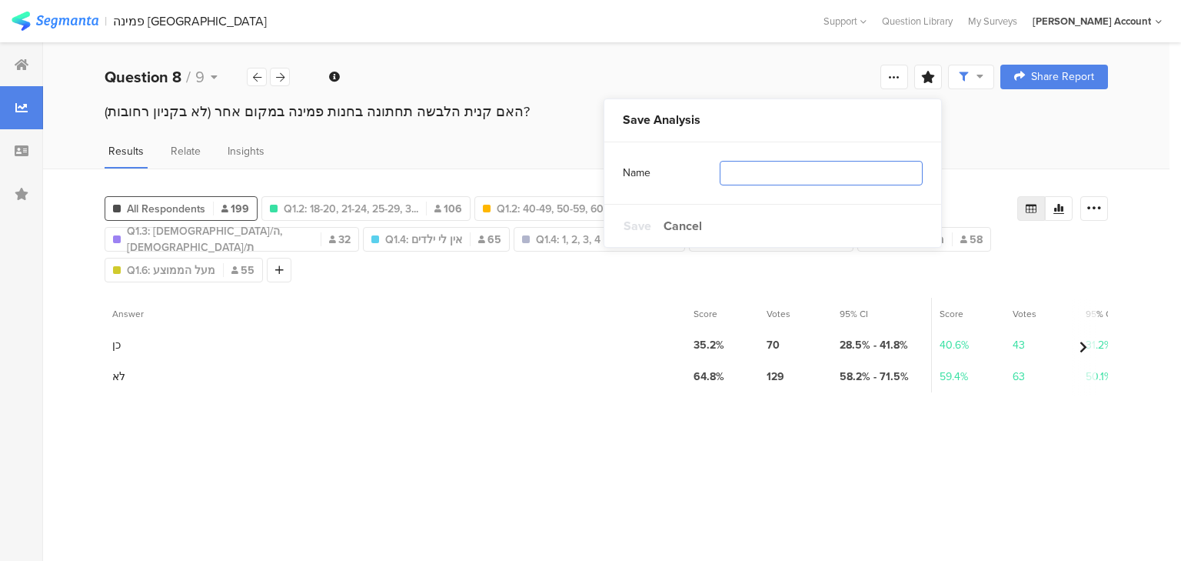
click at [888, 172] on input "text" at bounding box center [821, 173] width 203 height 25
type input "ם"
type input "פילוחים"
click at [633, 224] on span "Save" at bounding box center [638, 226] width 28 height 18
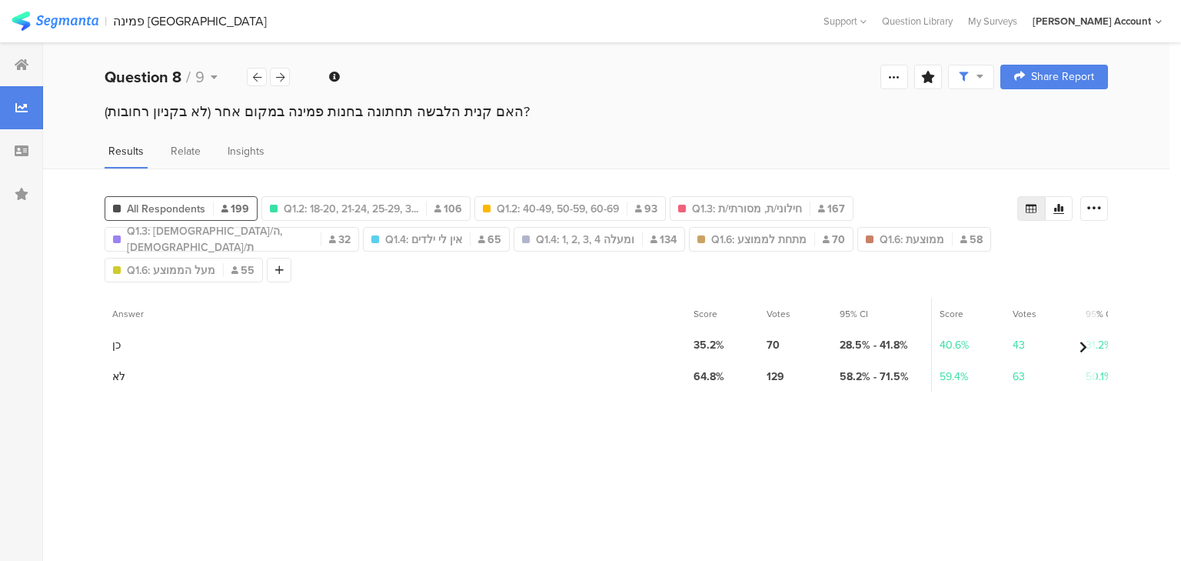
click at [644, 487] on section "Answer Score Votes 95% CI Score Votes 95% CI Score Votes 95% CI Score Votes 95%…" at bounding box center [607, 424] width 1004 height 252
click at [12, 66] on div at bounding box center [21, 64] width 43 height 43
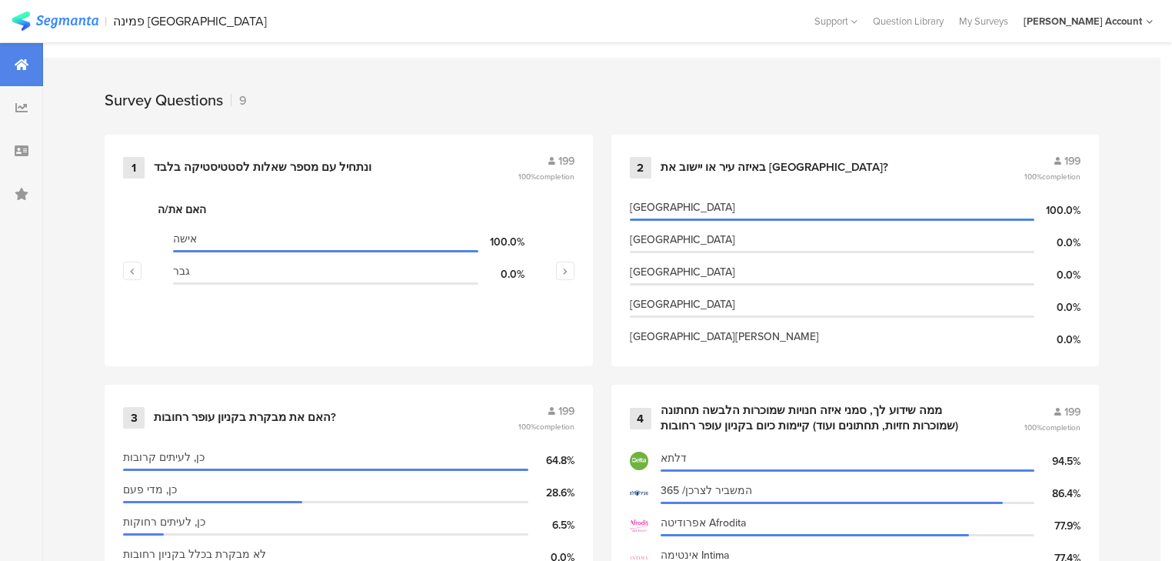
scroll to position [615, 0]
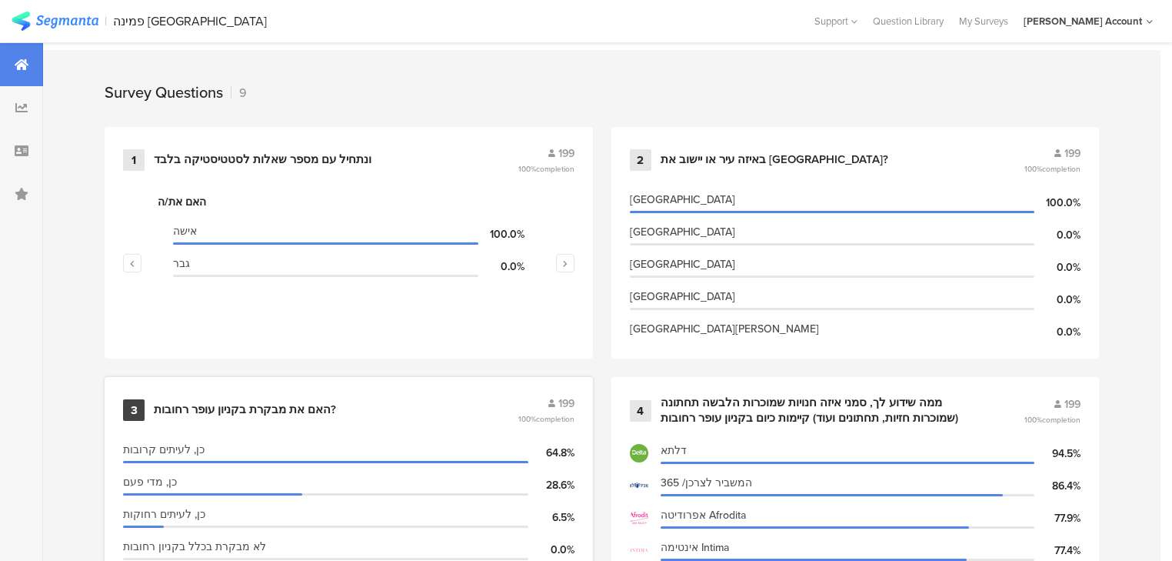
click at [237, 408] on div "האם את מבקרת בקניון עופר רחובות?" at bounding box center [245, 409] width 182 height 15
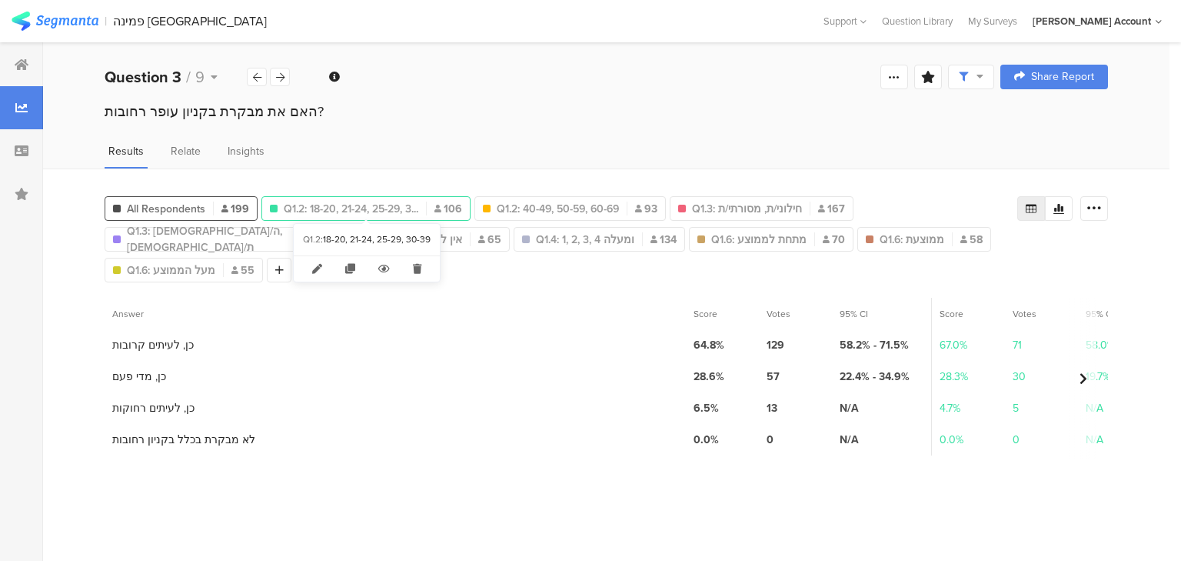
click at [335, 201] on span "Q1.2: 18-20, 21-24, 25-29, 3..." at bounding box center [351, 209] width 135 height 16
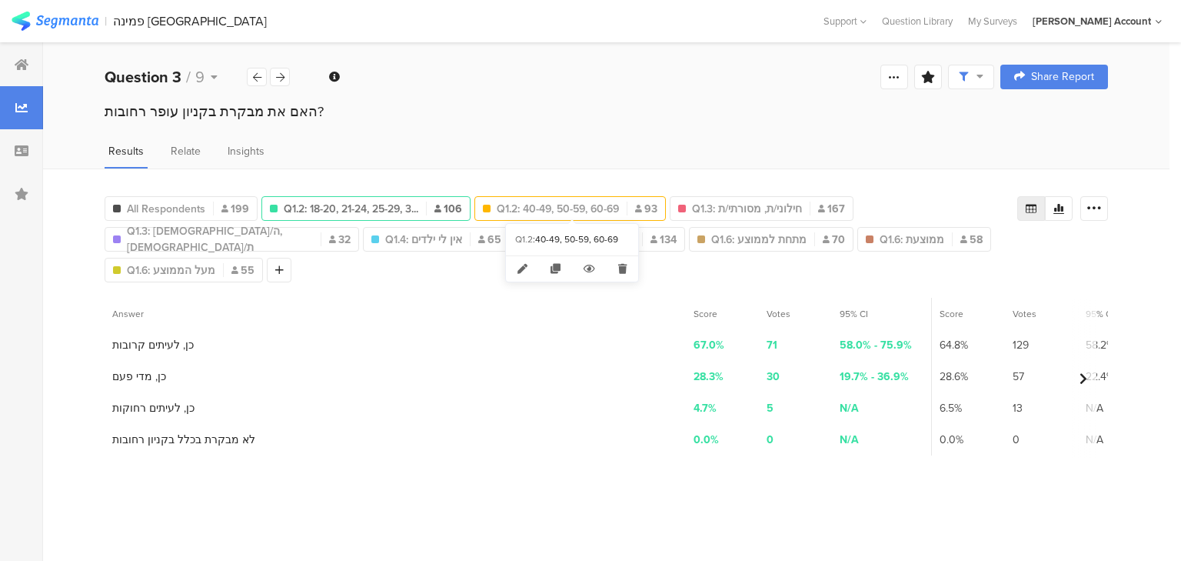
click at [558, 202] on span "Q1.2: 40-49, 50-59, 60-69" at bounding box center [558, 209] width 122 height 16
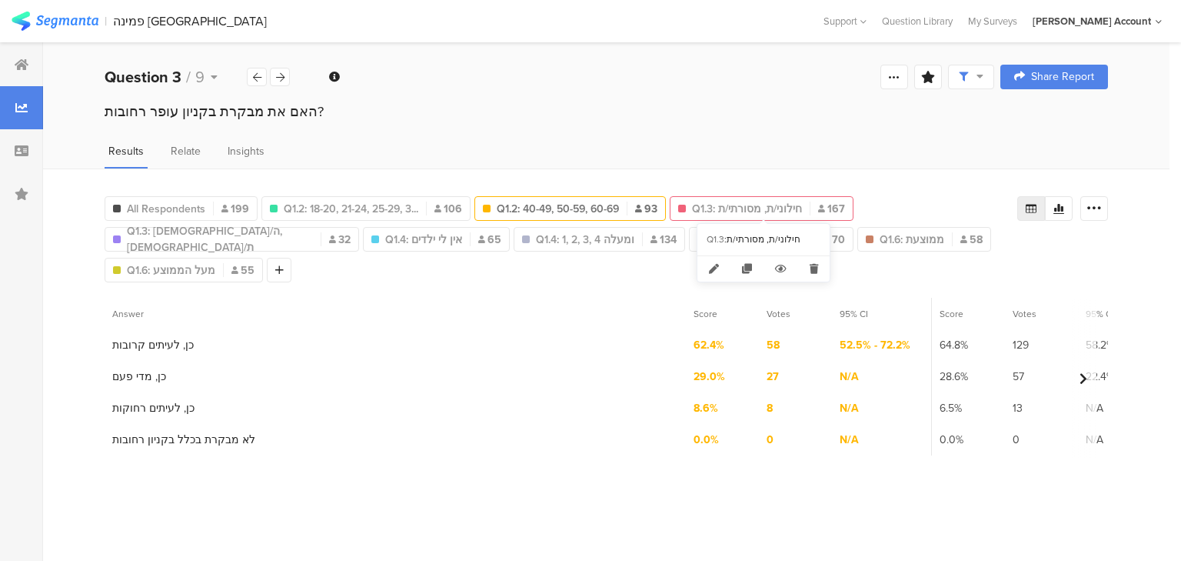
click at [740, 212] on span "Q1.3: חילוני/ת, מסורתי/ת" at bounding box center [747, 209] width 110 height 16
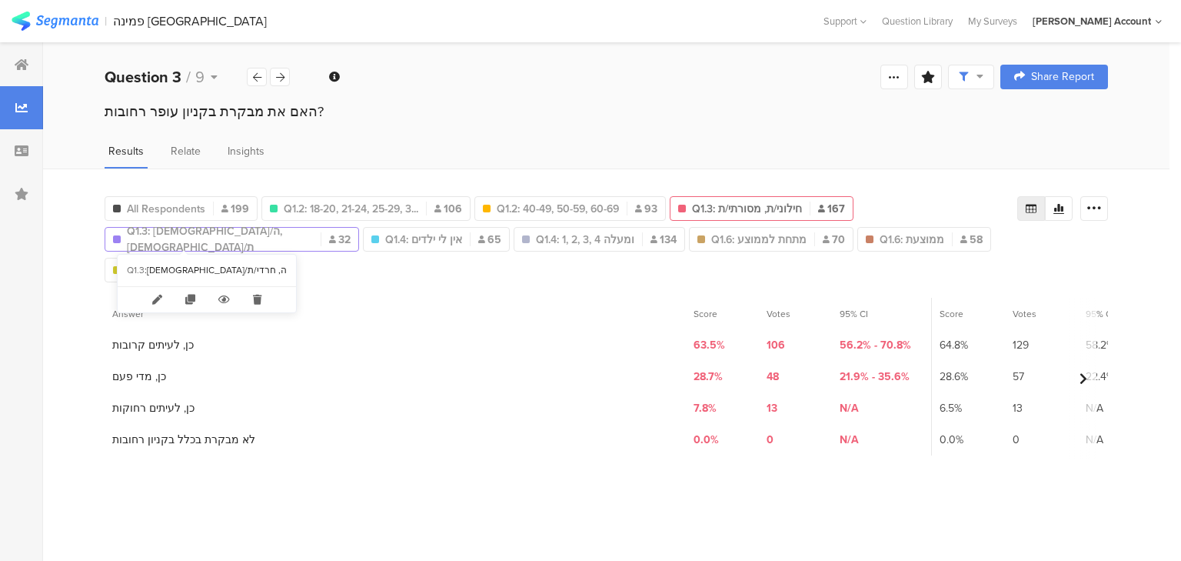
click at [201, 238] on span "Q1.3: דתי/ה, חרדי/ת" at bounding box center [220, 239] width 186 height 32
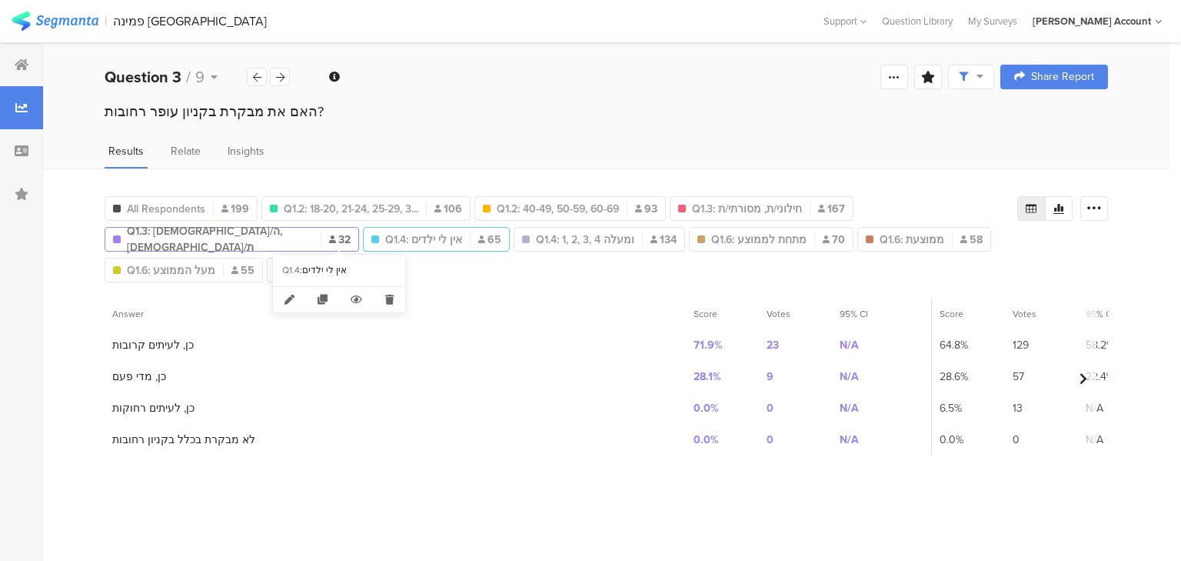
click at [385, 237] on span "Q1.4: אין לי ילדים" at bounding box center [423, 240] width 77 height 16
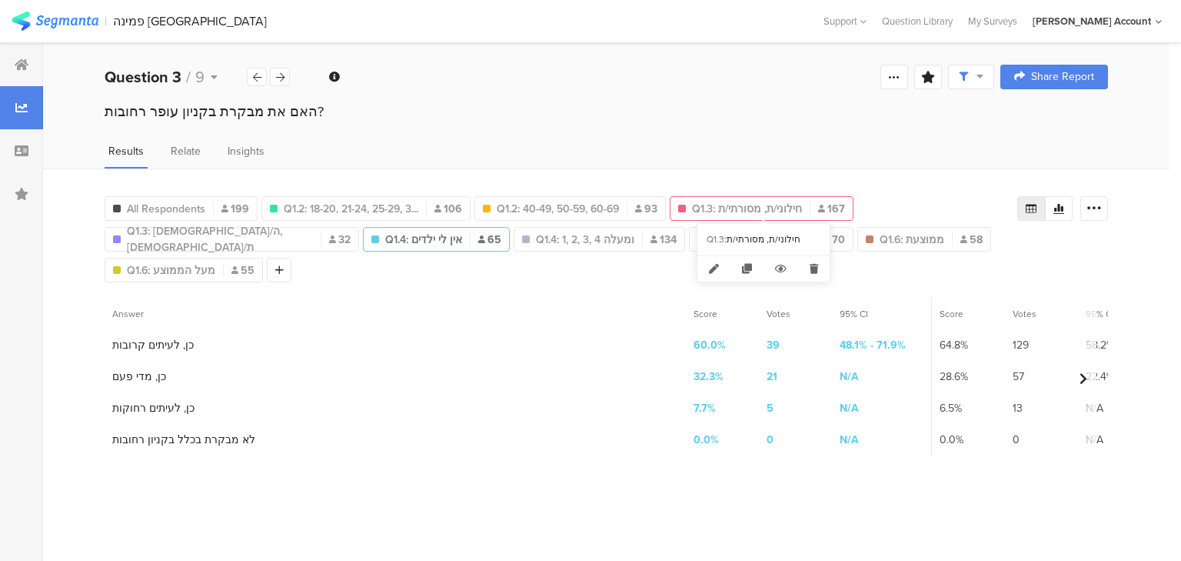
click at [715, 201] on span "Q1.3: חילוני/ת, מסורתי/ת" at bounding box center [747, 209] width 110 height 16
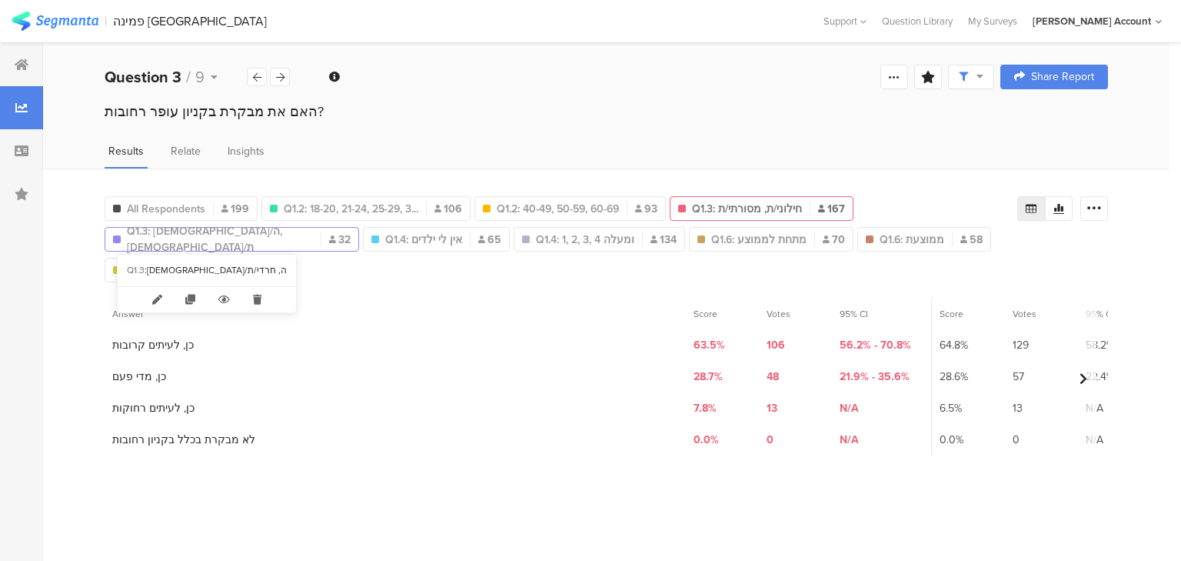
click at [178, 240] on span "Q1.3: דתי/ה, חרדי/ת" at bounding box center [220, 239] width 186 height 32
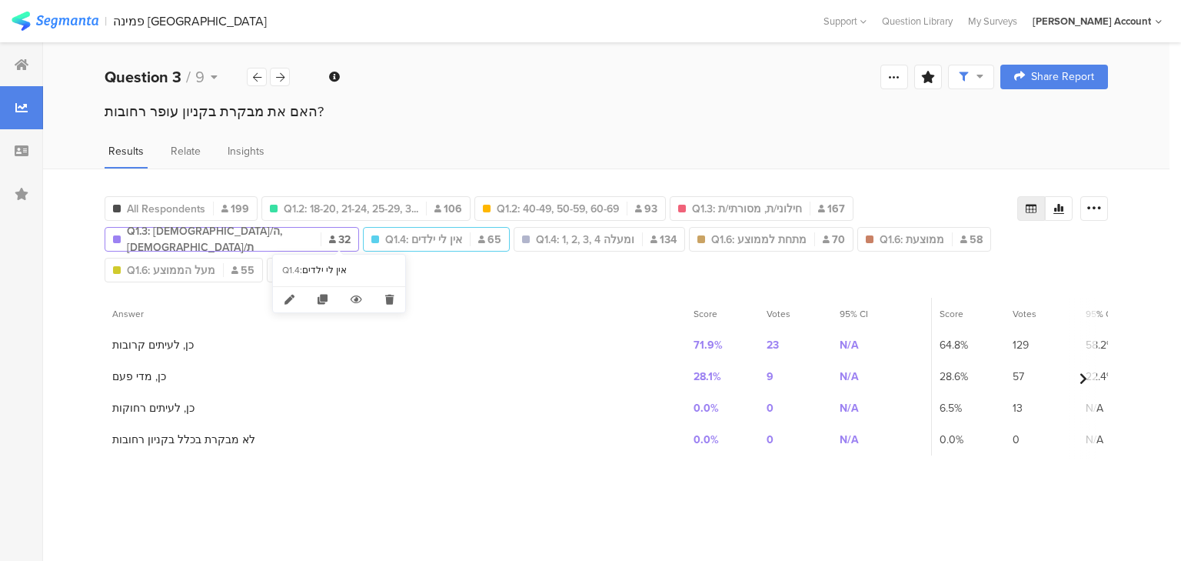
click at [385, 238] on span "Q1.4: אין לי ילדים" at bounding box center [423, 240] width 77 height 16
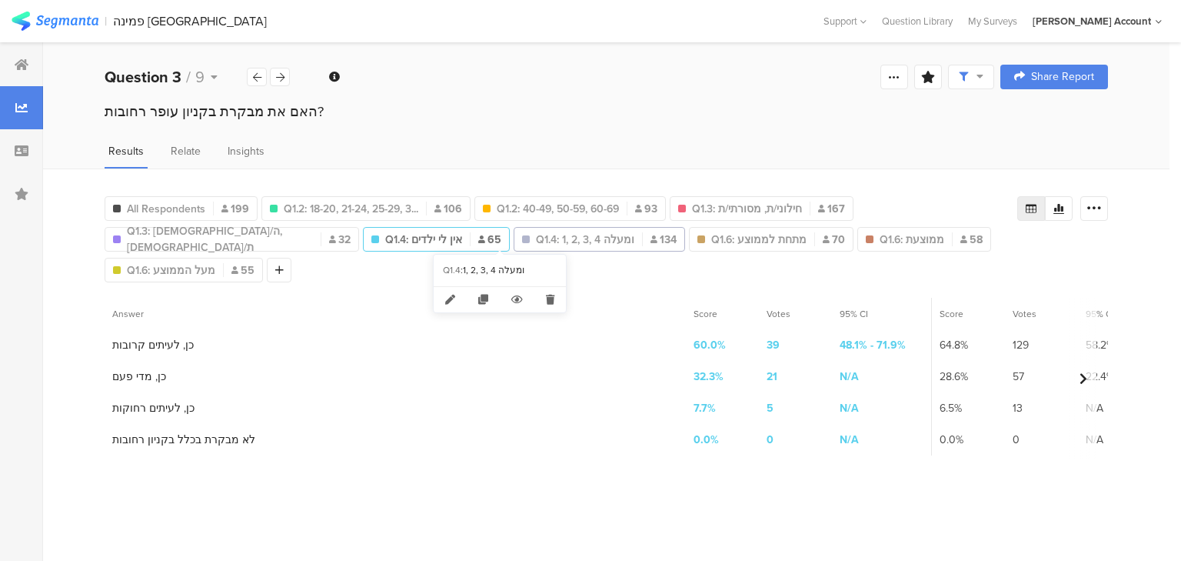
click at [536, 233] on span "Q1.4: 1, 2, 3, 4 ומעלה" at bounding box center [585, 240] width 98 height 16
click at [385, 238] on span "Q1.4: אין לי ילדים" at bounding box center [423, 240] width 77 height 16
click at [712, 238] on span "Q1.6: מתחת לממוצע" at bounding box center [759, 240] width 95 height 16
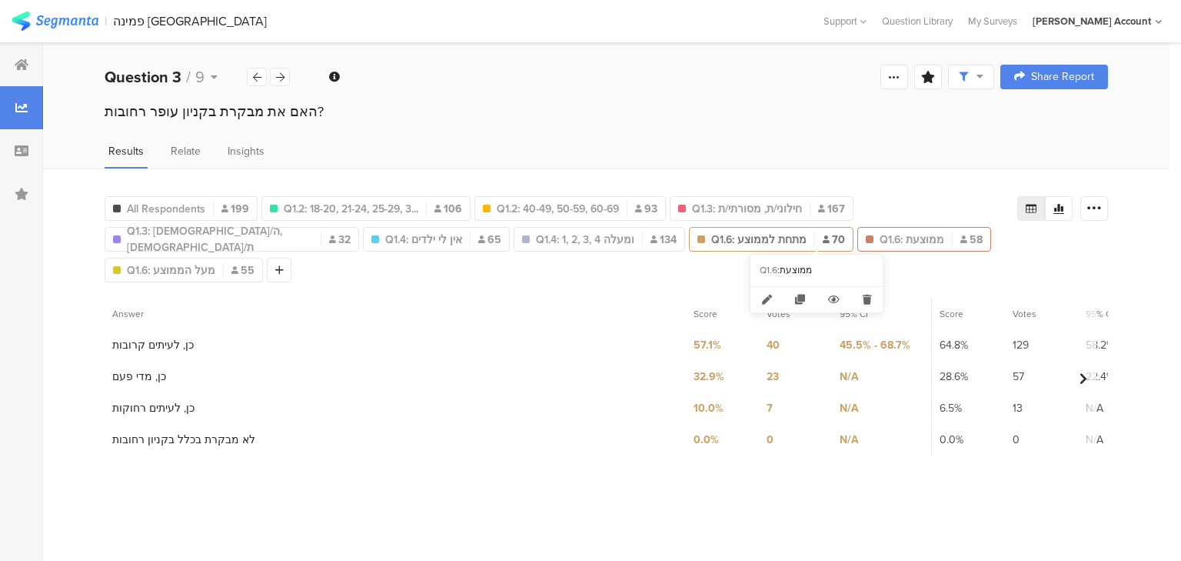
click at [880, 238] on span "Q1.6: ממוצעת" at bounding box center [912, 240] width 65 height 16
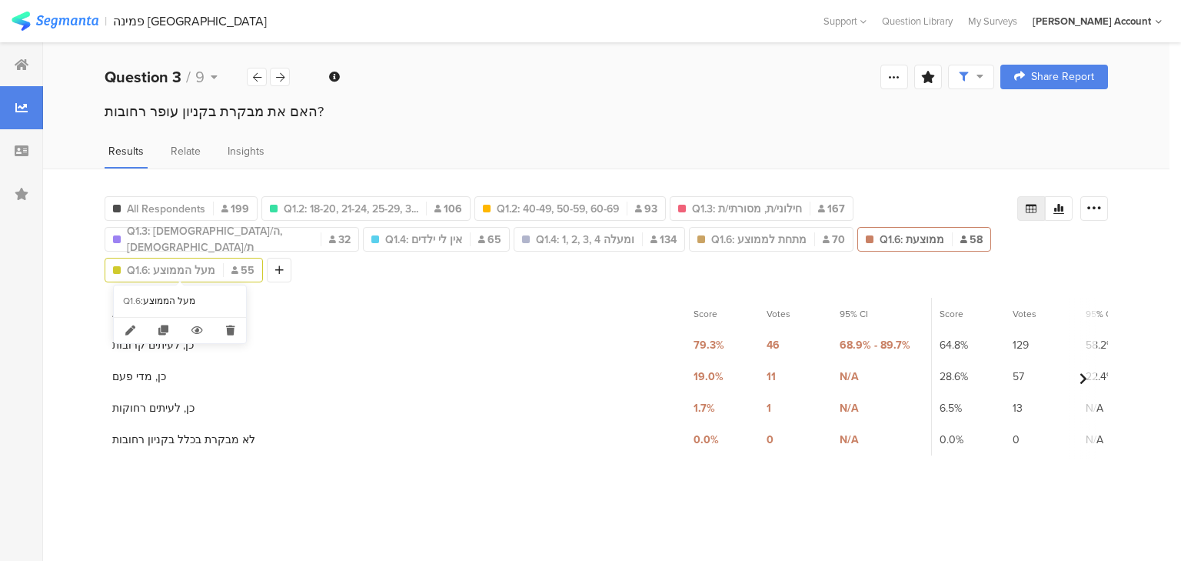
click at [167, 262] on span "Q1.6: מעל הממוצע" at bounding box center [171, 270] width 88 height 16
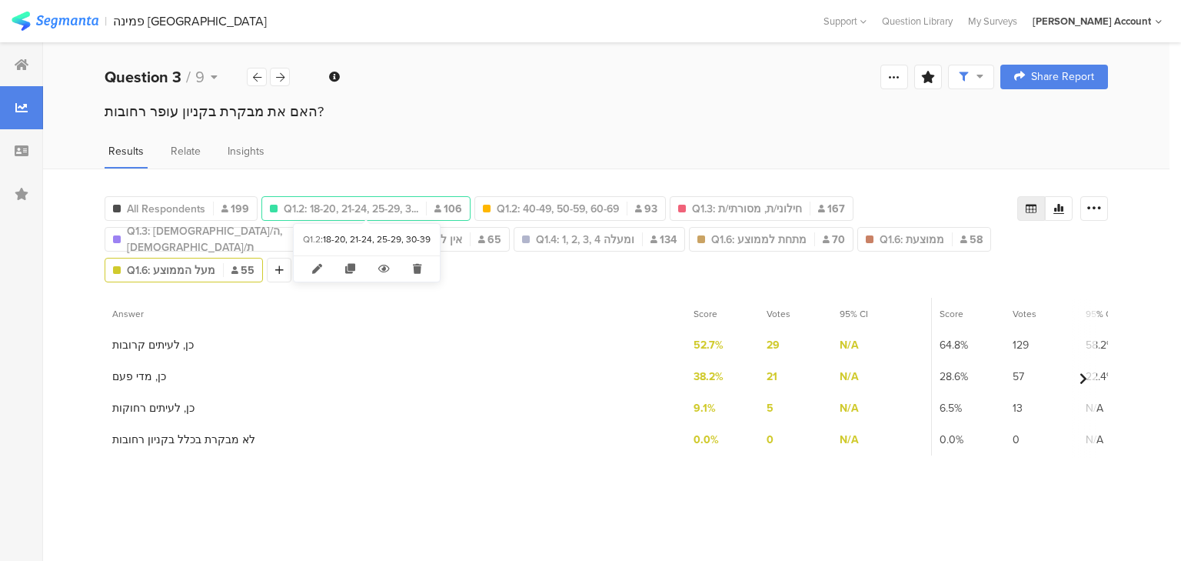
click at [325, 202] on span "Q1.2: 18-20, 21-24, 25-29, 3..." at bounding box center [351, 209] width 135 height 16
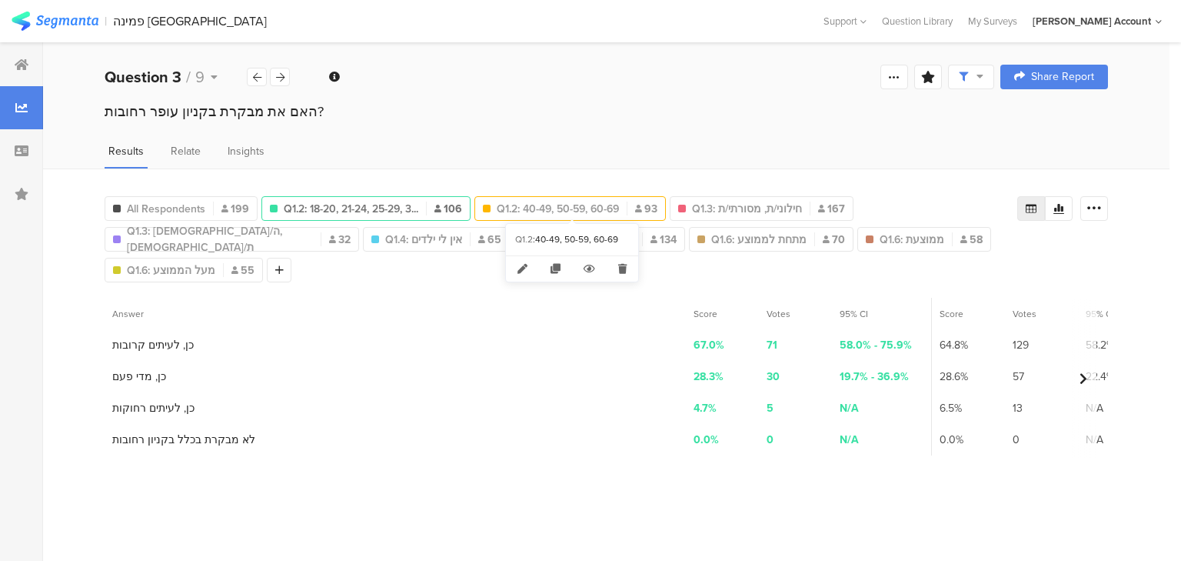
click at [518, 205] on span "Q1.2: 40-49, 50-59, 60-69" at bounding box center [558, 209] width 122 height 16
